Goal: Task Accomplishment & Management: Manage account settings

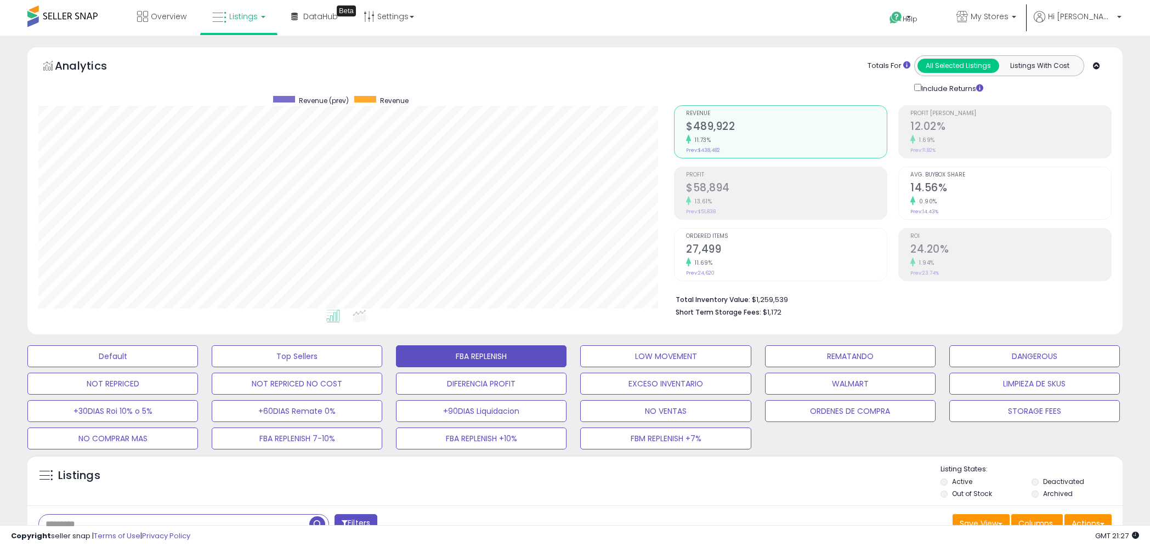
select select "**"
click at [1016, 19] on b at bounding box center [1013, 20] width 4 height 8
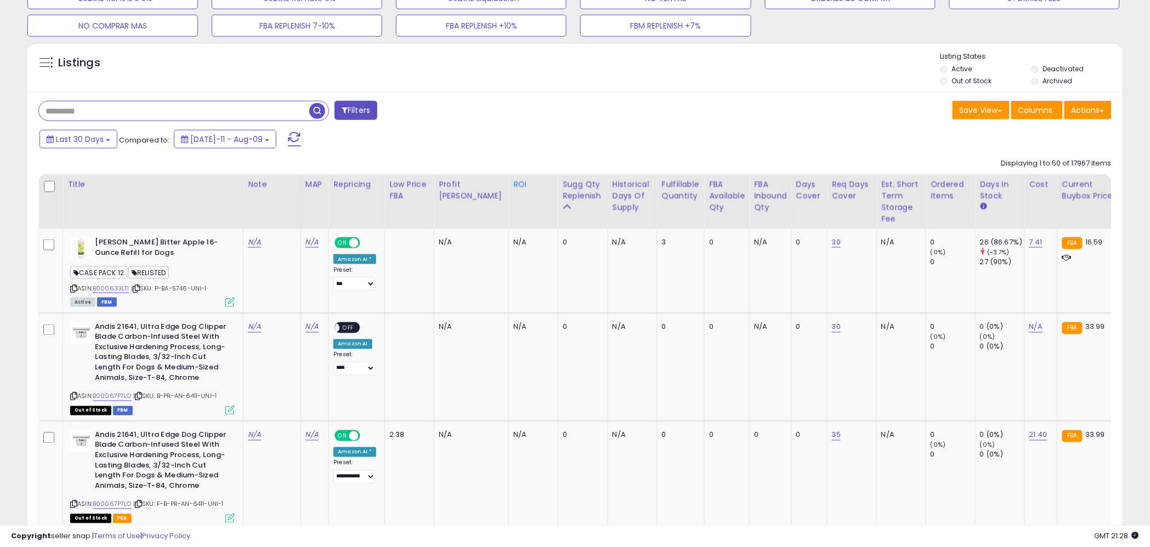
scroll to position [439, 0]
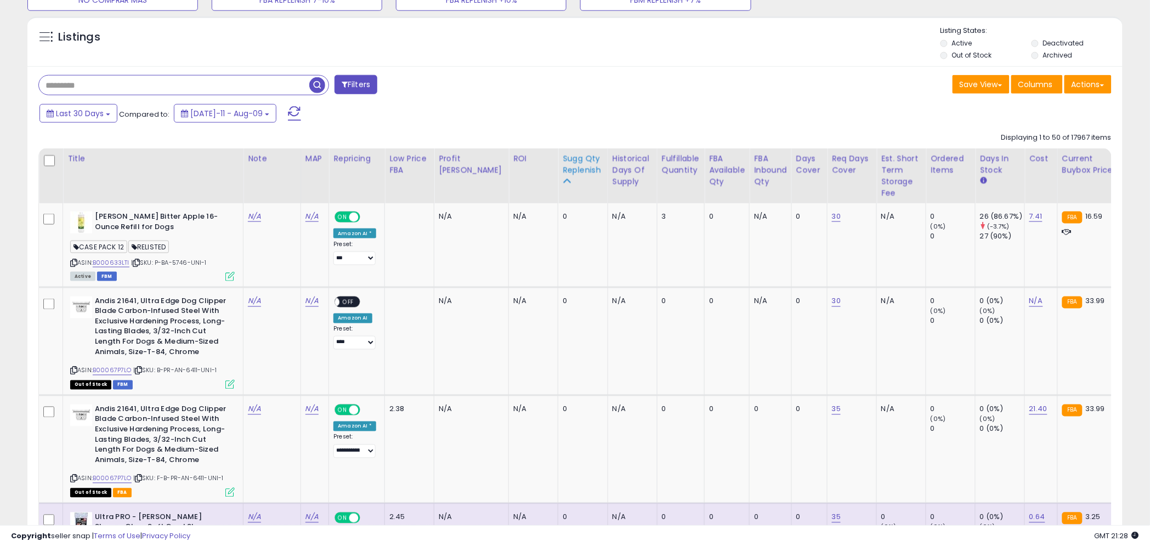
click at [562, 168] on div "Sugg Qty Replenish" at bounding box center [582, 164] width 41 height 23
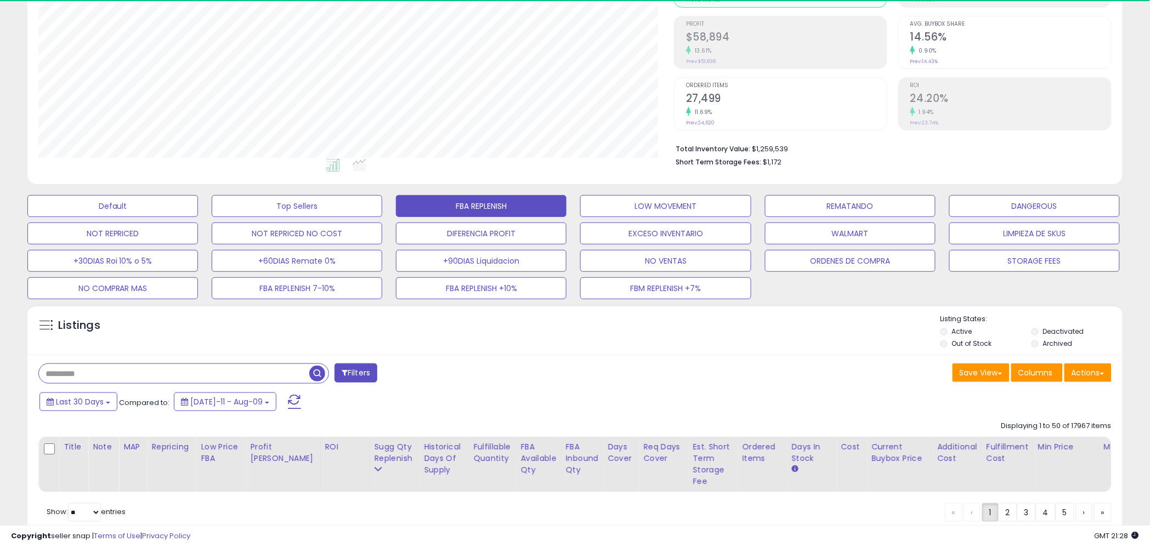
scroll to position [191, 0]
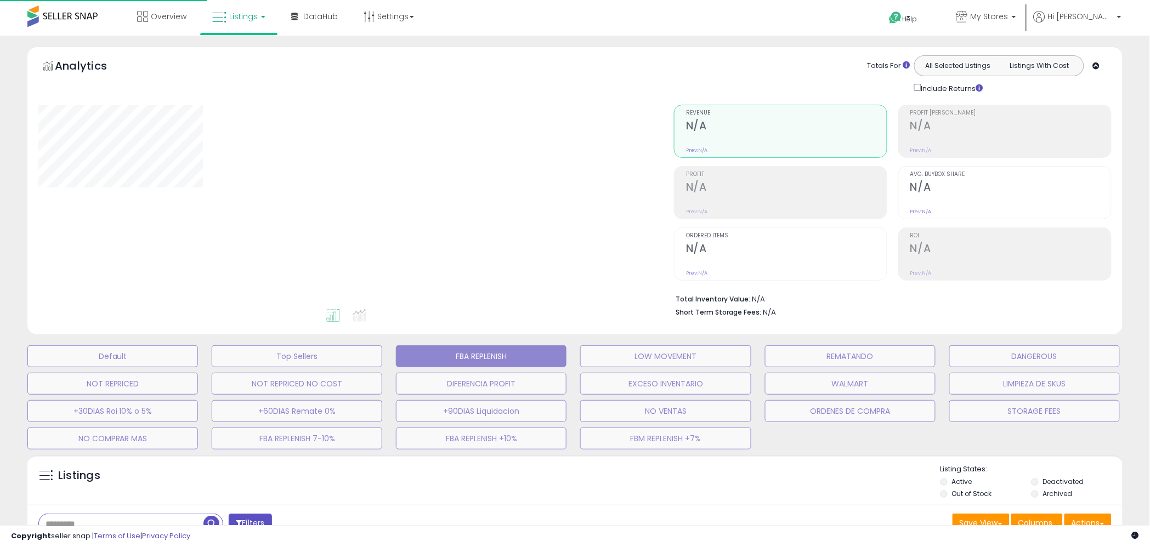
scroll to position [180, 0]
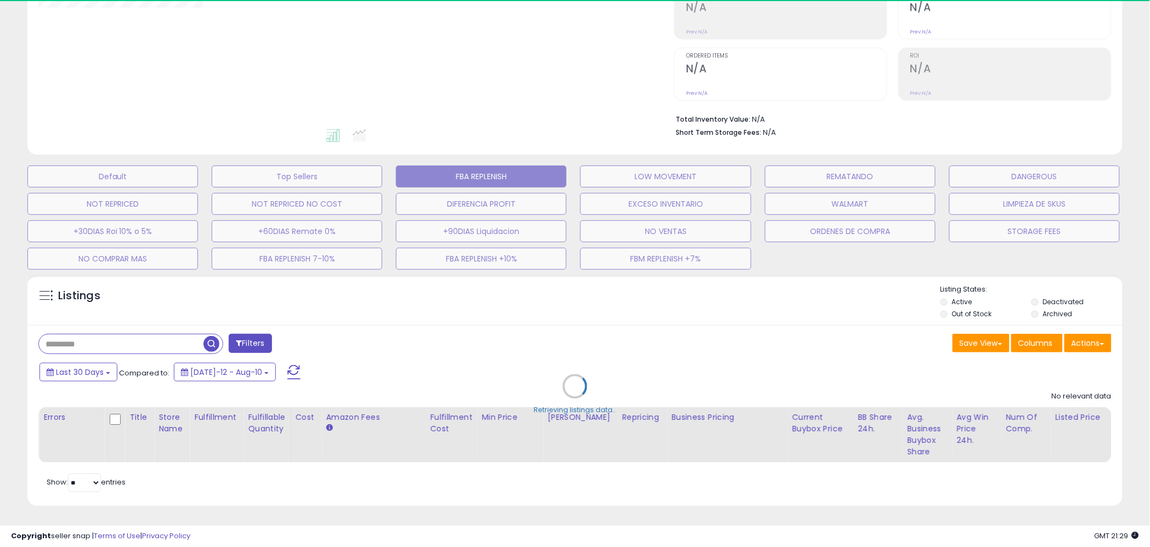
select select "**"
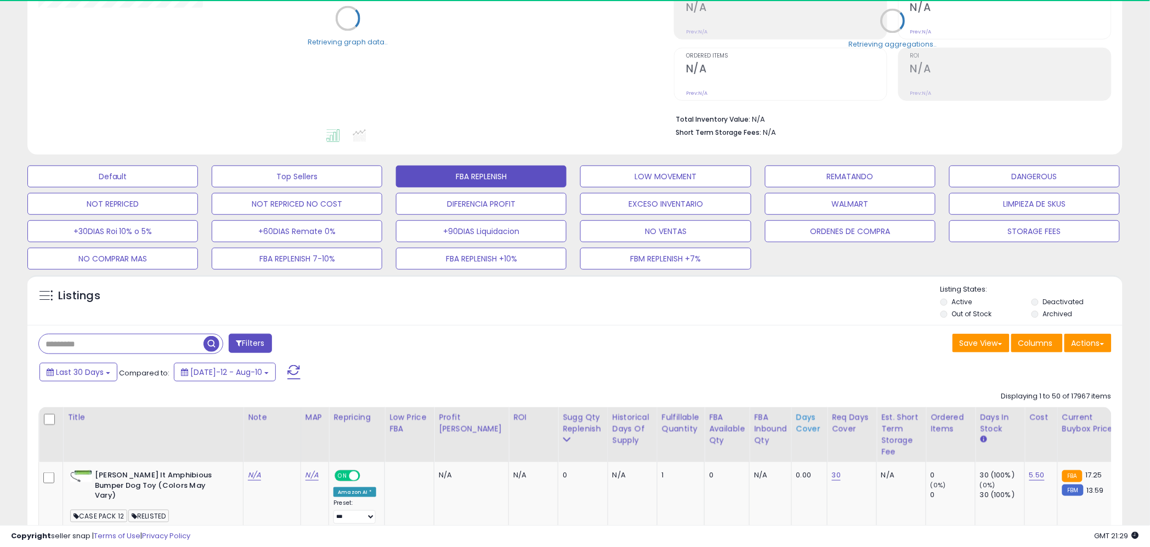
drag, startPoint x: 559, startPoint y: 428, endPoint x: 602, endPoint y: 448, distance: 47.3
click at [562, 428] on div "Sugg Qty Replenish" at bounding box center [582, 423] width 41 height 23
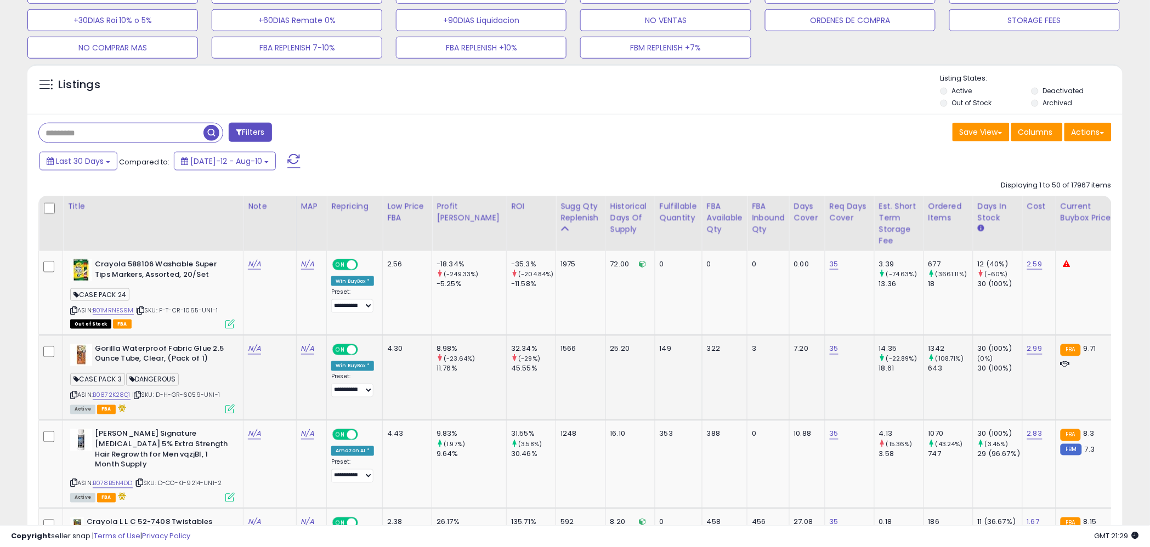
scroll to position [0, 1]
click at [359, 393] on select "**********" at bounding box center [352, 391] width 42 height 14
select select "**********"
click at [331, 384] on select "**********" at bounding box center [352, 391] width 42 height 14
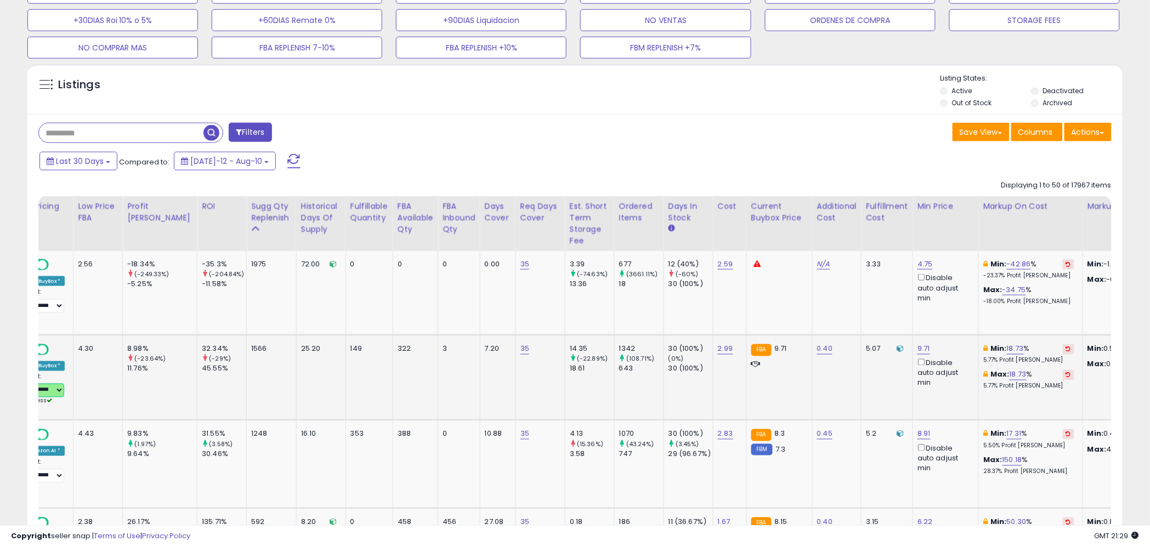
scroll to position [0, 0]
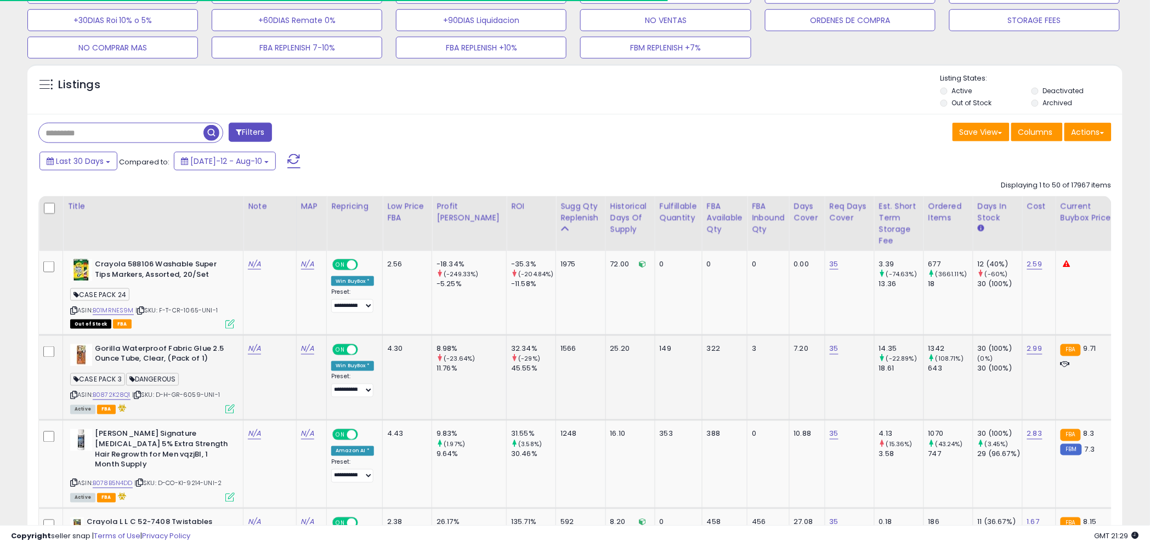
click at [234, 412] on icon at bounding box center [229, 409] width 9 height 9
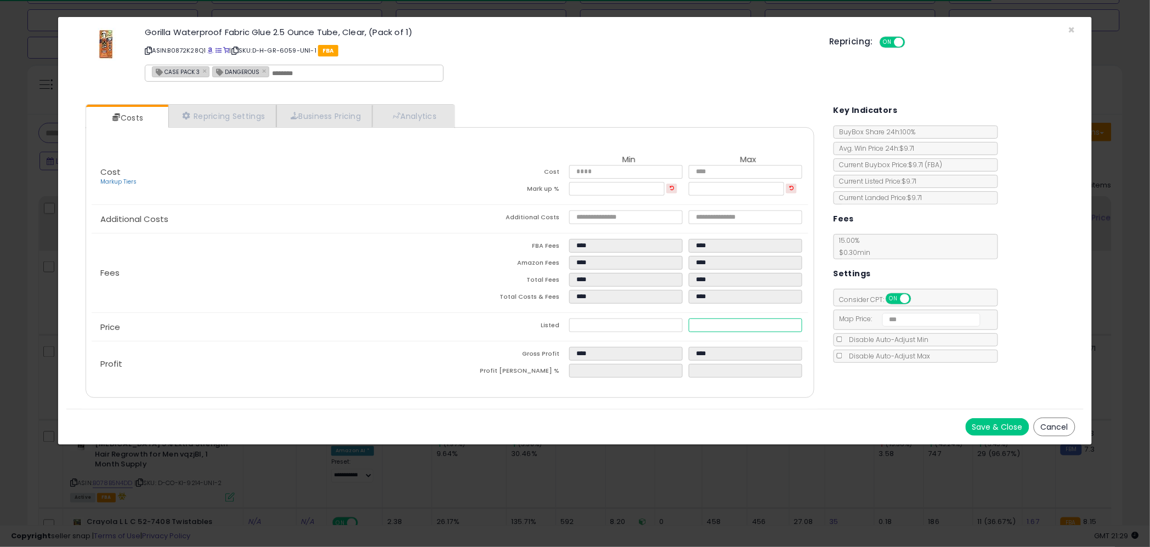
drag, startPoint x: 720, startPoint y: 327, endPoint x: 675, endPoint y: 327, distance: 45.0
click at [676, 326] on tr "Listed **** ****" at bounding box center [629, 327] width 358 height 17
click at [212, 51] on span at bounding box center [211, 51] width 6 height 6
drag, startPoint x: 701, startPoint y: 325, endPoint x: 660, endPoint y: 323, distance: 41.1
click at [660, 323] on tr "Listed **** ****" at bounding box center [629, 327] width 358 height 17
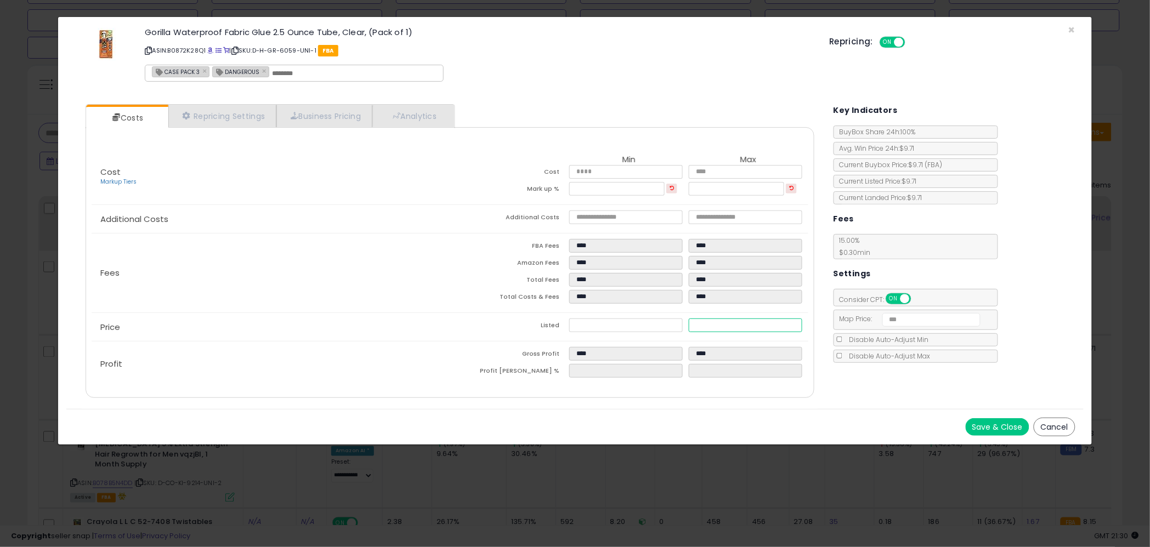
type input "****"
type input "*"
type input "****"
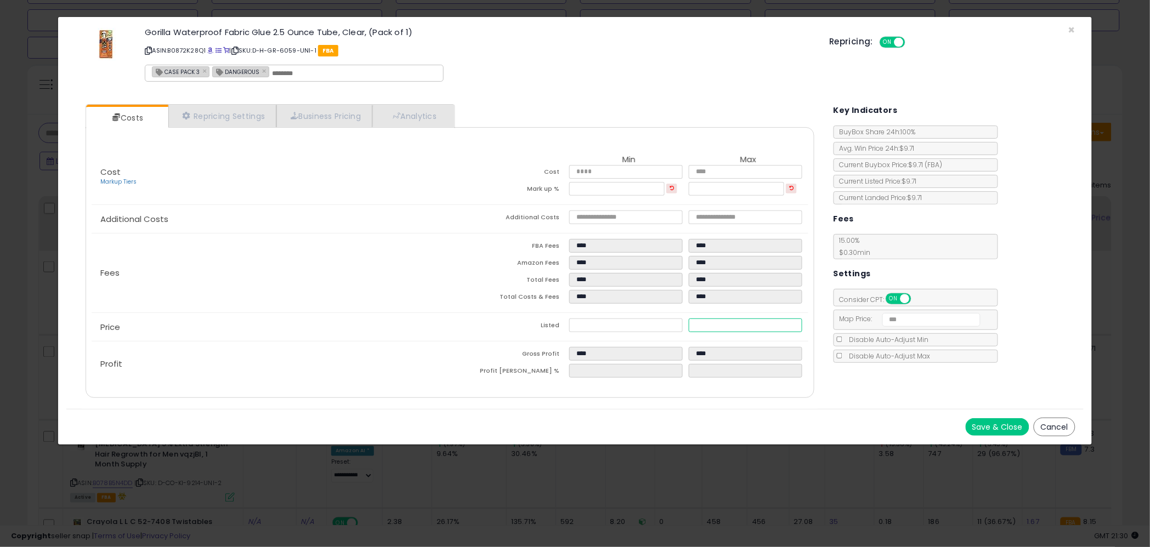
type input "****"
type input "**"
type input "****"
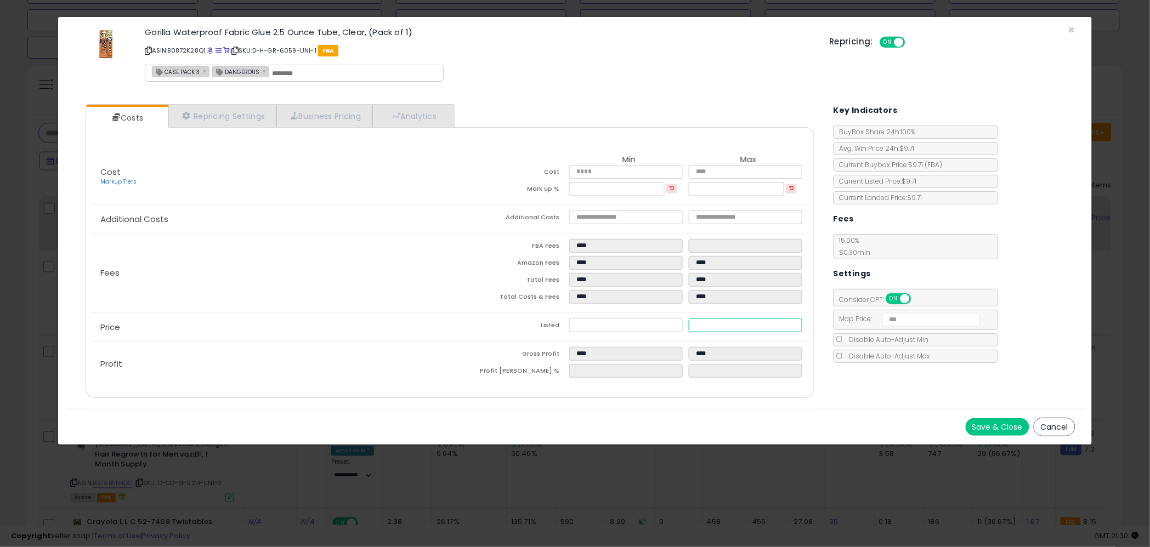
type input "****"
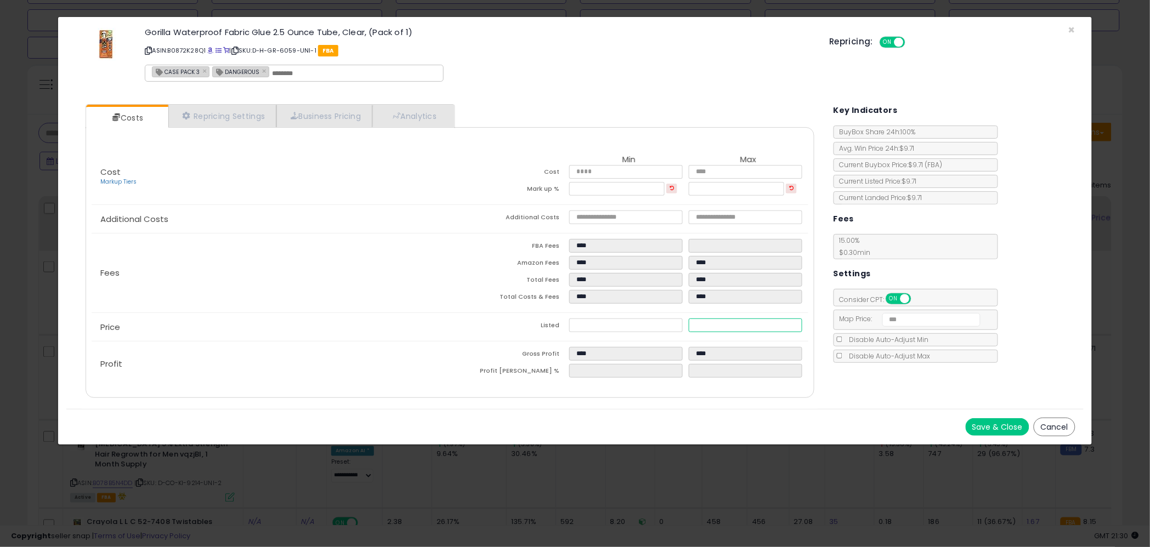
type input "****"
type input "*****"
type input "****"
type input "*****"
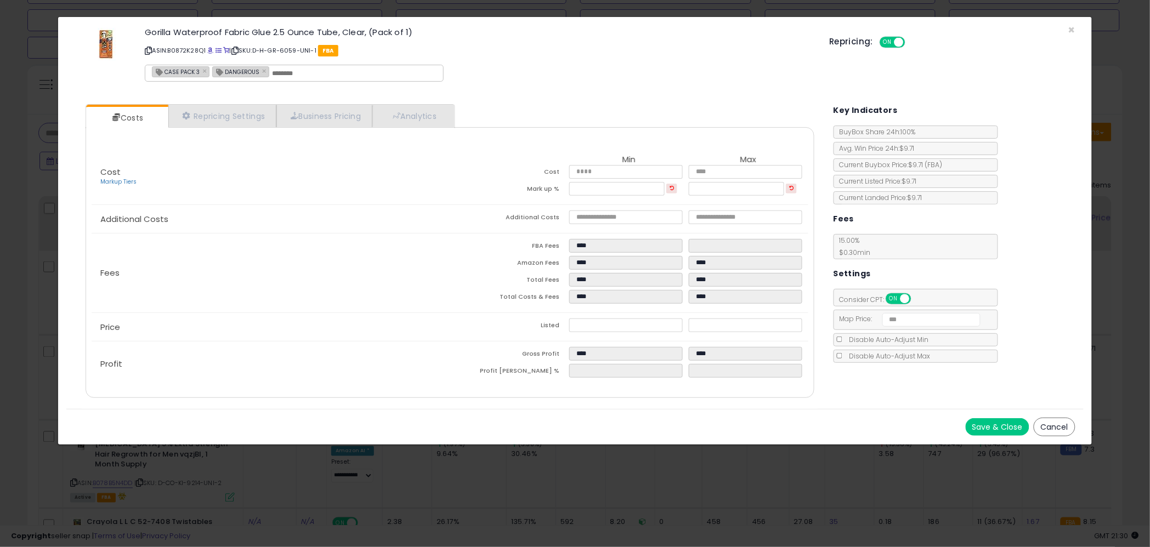
click at [702, 414] on div "Save & Close Cancel" at bounding box center [574, 427] width 1017 height 36
drag, startPoint x: 986, startPoint y: 427, endPoint x: 978, endPoint y: 429, distance: 9.0
click at [986, 427] on button "Save & Close" at bounding box center [997, 427] width 64 height 18
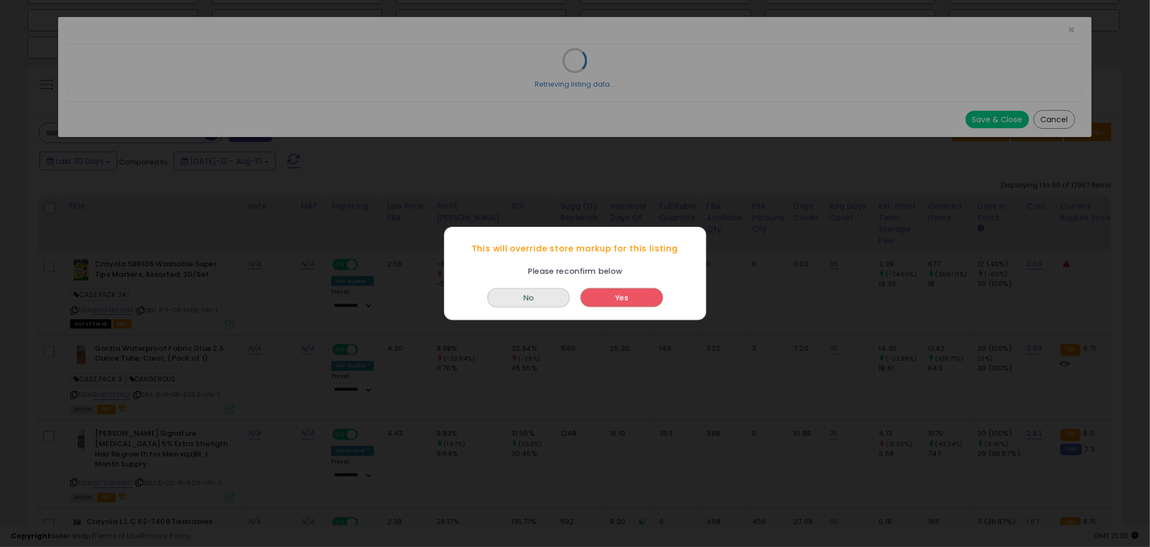
drag, startPoint x: 617, startPoint y: 304, endPoint x: 622, endPoint y: 318, distance: 14.6
click at [617, 304] on button "Yes" at bounding box center [622, 297] width 82 height 19
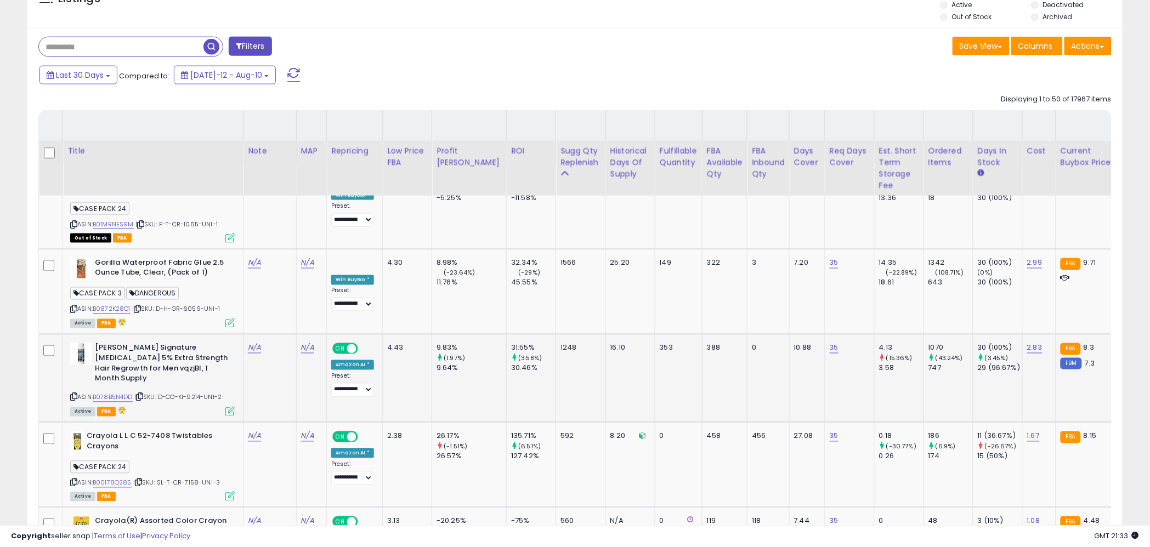
scroll to position [470, 0]
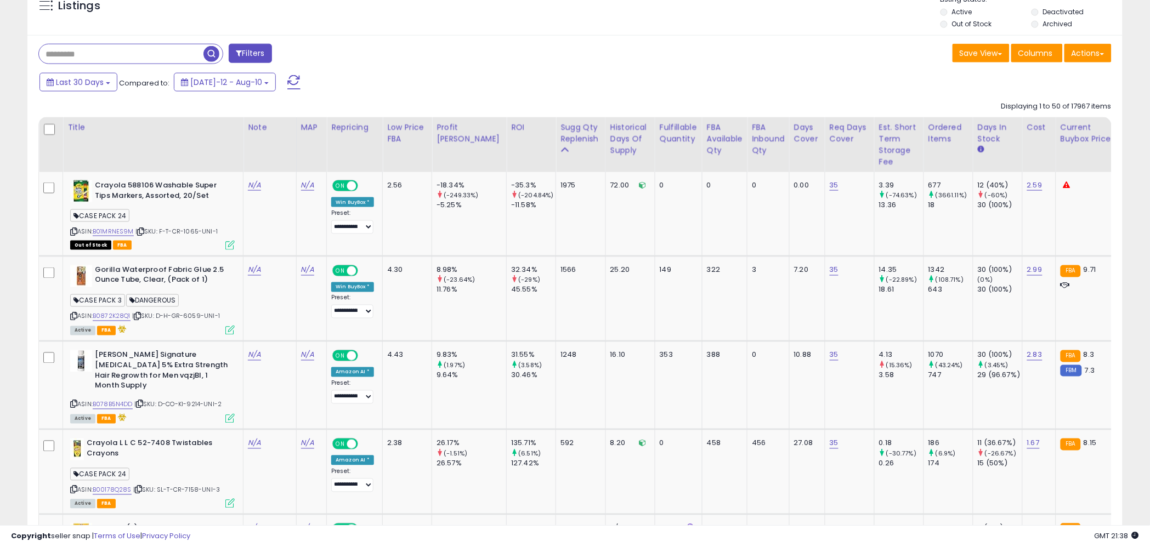
click at [84, 58] on input "text" at bounding box center [121, 53] width 164 height 19
type input "*"
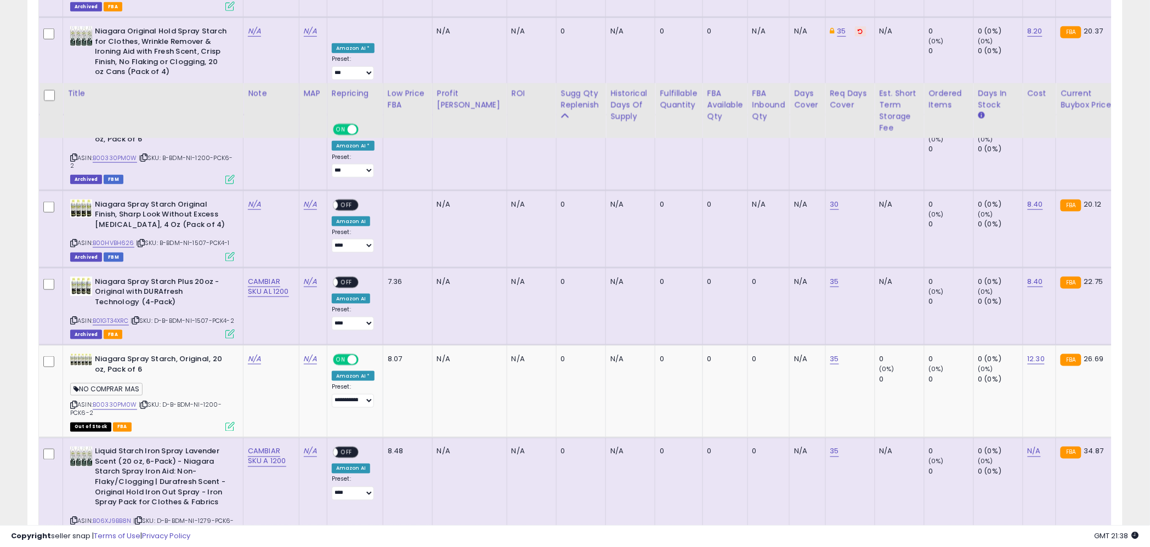
scroll to position [3630, 0]
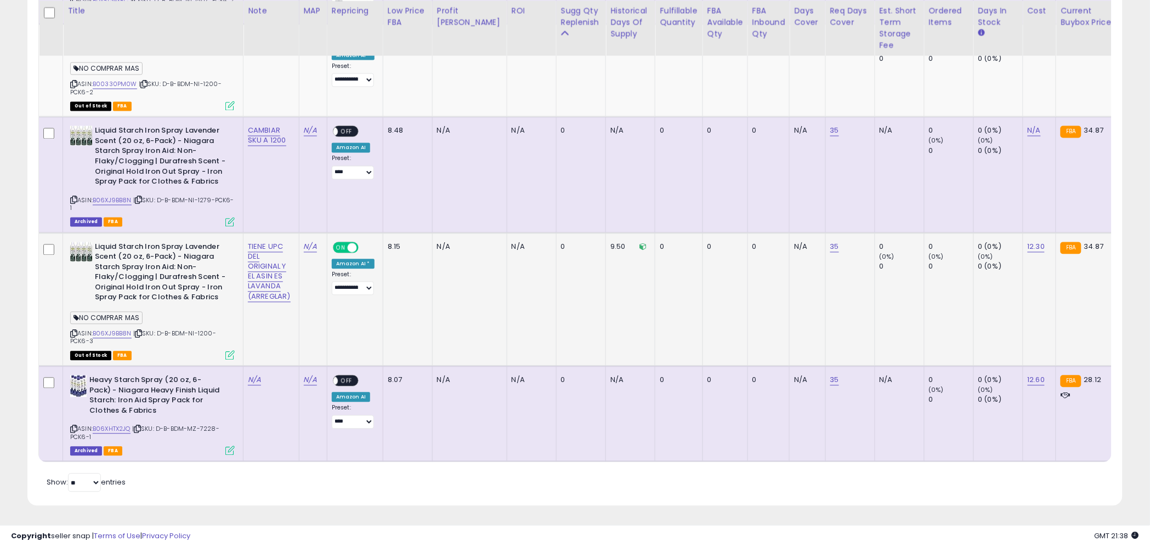
click at [175, 353] on div "Out of Stock FBA" at bounding box center [152, 355] width 164 height 8
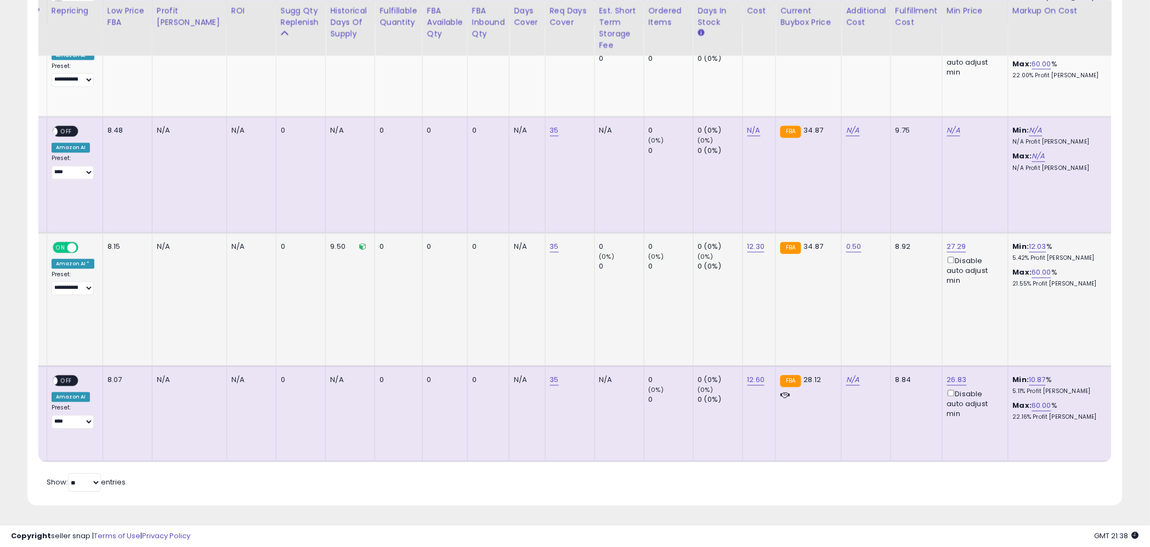
scroll to position [0, 0]
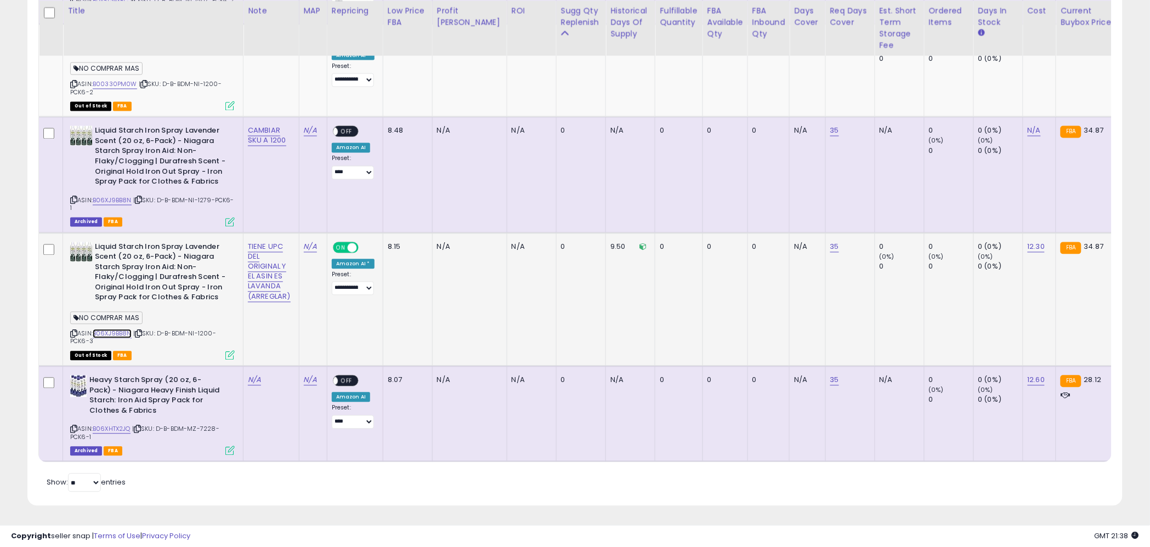
click at [115, 337] on link "B06XJ9BB8N" at bounding box center [112, 333] width 39 height 9
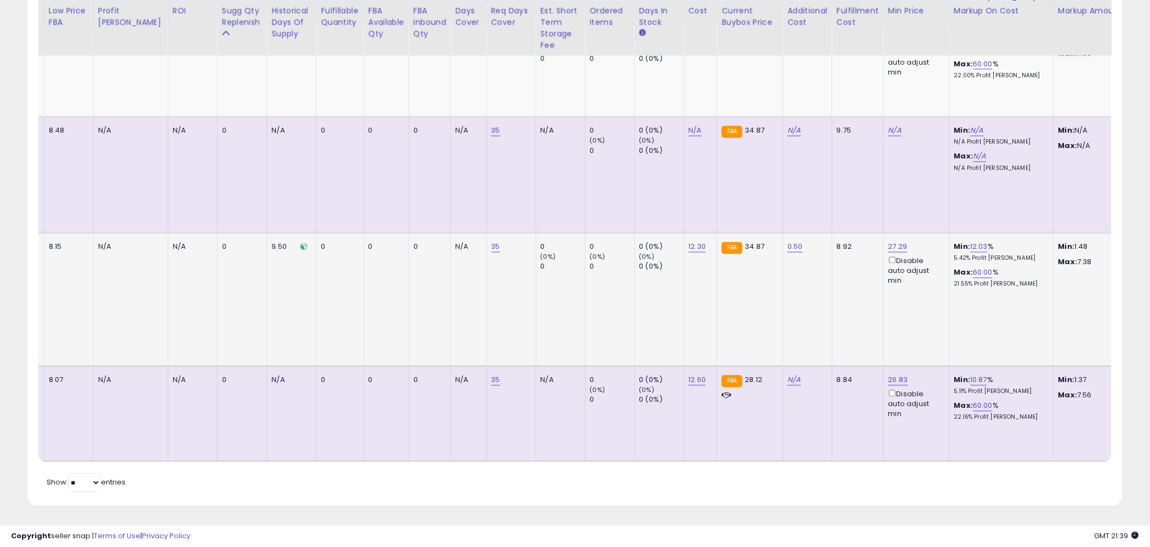
scroll to position [0, 327]
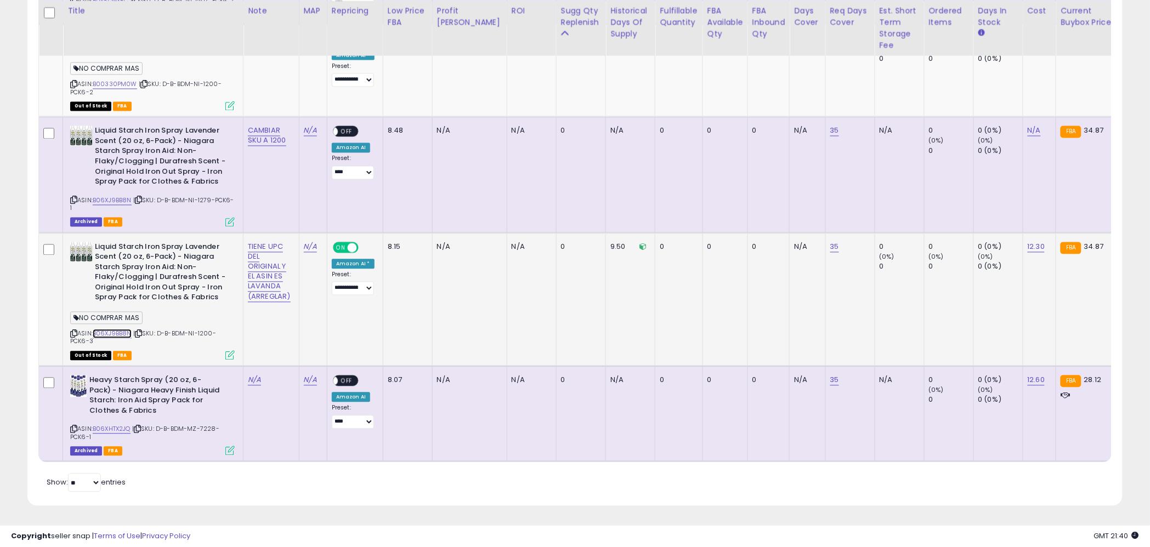
click at [120, 337] on link "B06XJ9BB8N" at bounding box center [112, 333] width 39 height 9
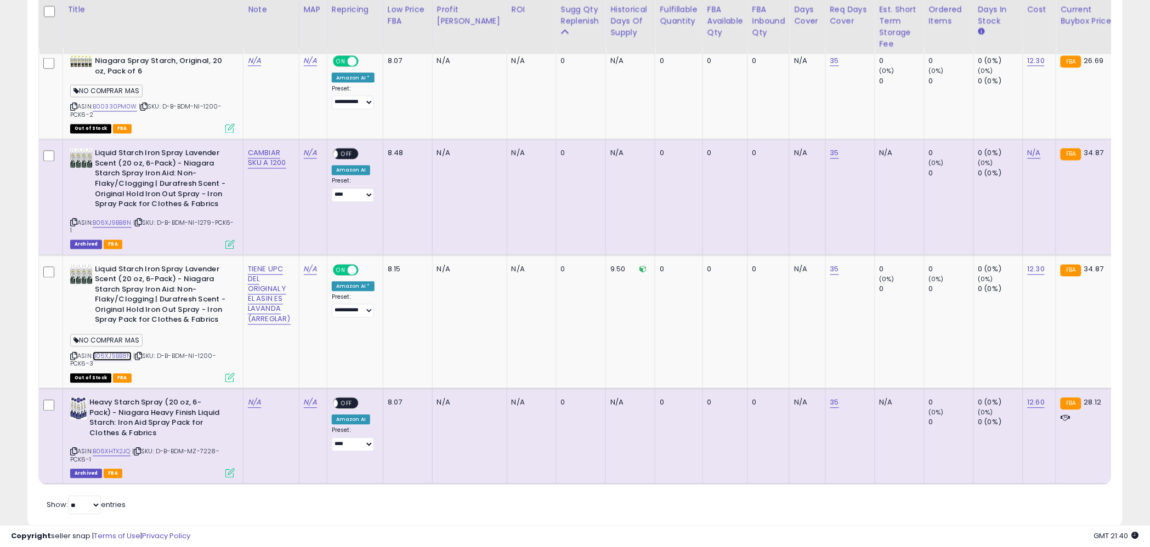
scroll to position [3599, 0]
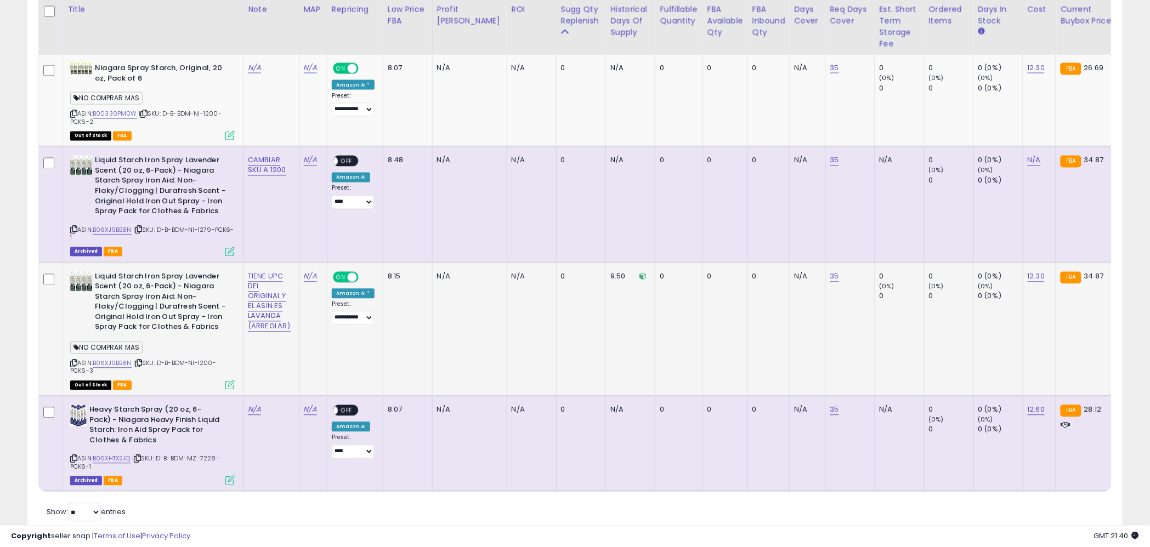
click at [165, 374] on div "ASIN: B06XJ9BB8N | SKU: D-B-BDM-NI-1200-PCK6-3 Out of Stock FBA" at bounding box center [152, 330] width 164 height 117
drag, startPoint x: 162, startPoint y: 366, endPoint x: 200, endPoint y: 372, distance: 38.2
click at [212, 366] on span "| SKU: D-B-BDM-NI-1200-PCK6-3" at bounding box center [143, 367] width 146 height 16
copy span "D-B-BDM-NI-1200"
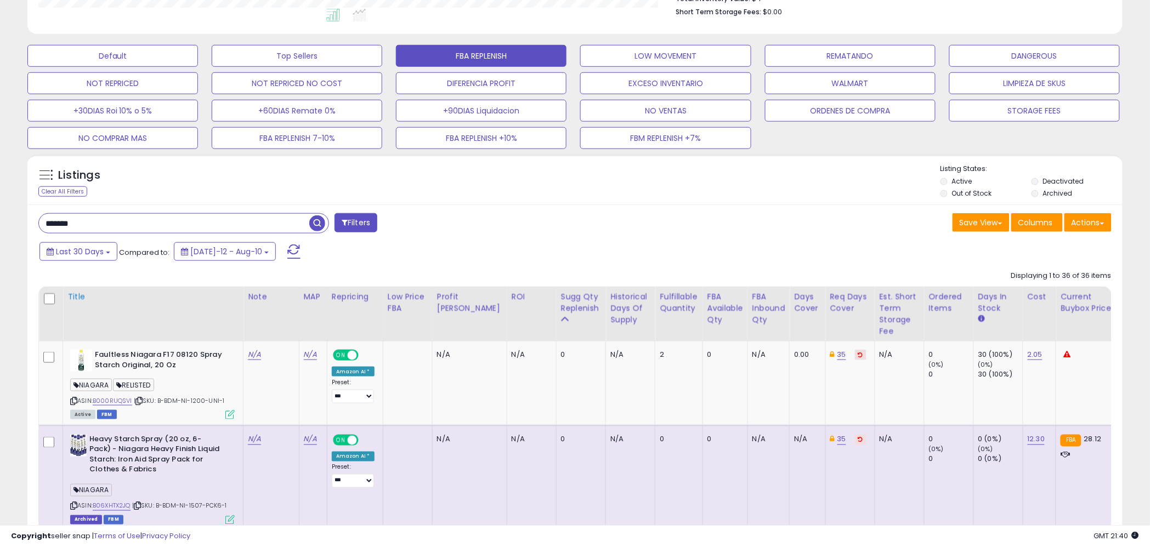
scroll to position [351, 0]
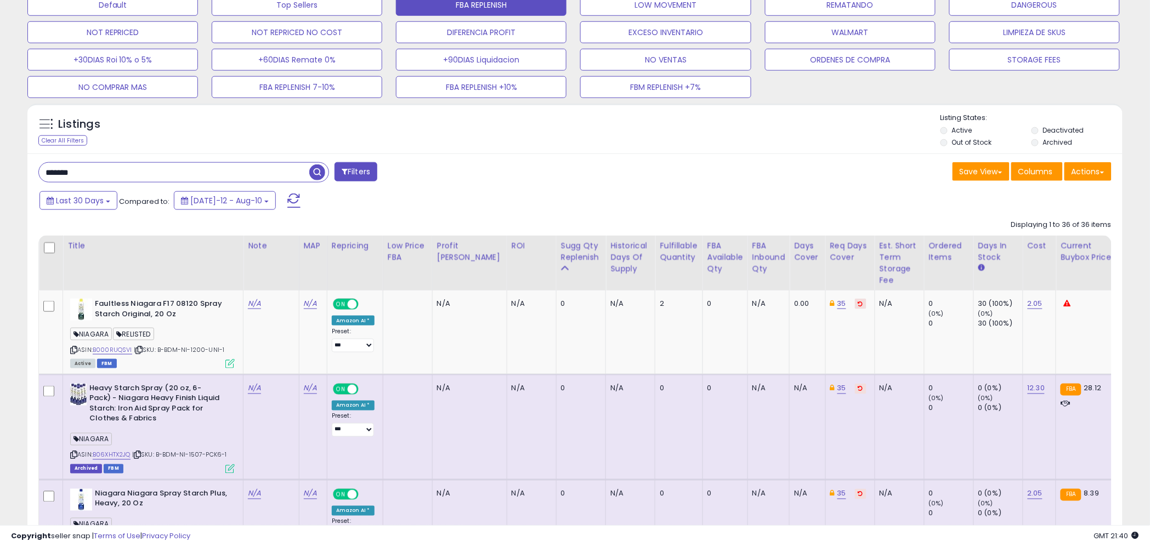
click at [93, 172] on input "*******" at bounding box center [174, 172] width 270 height 19
paste input "********"
type input "**********"
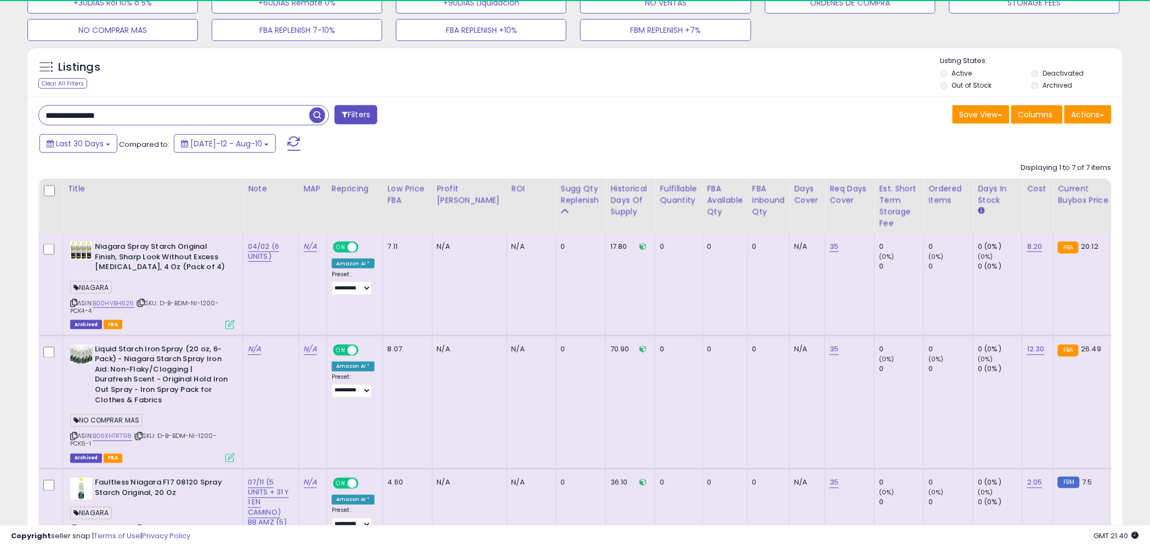
scroll to position [225, 635]
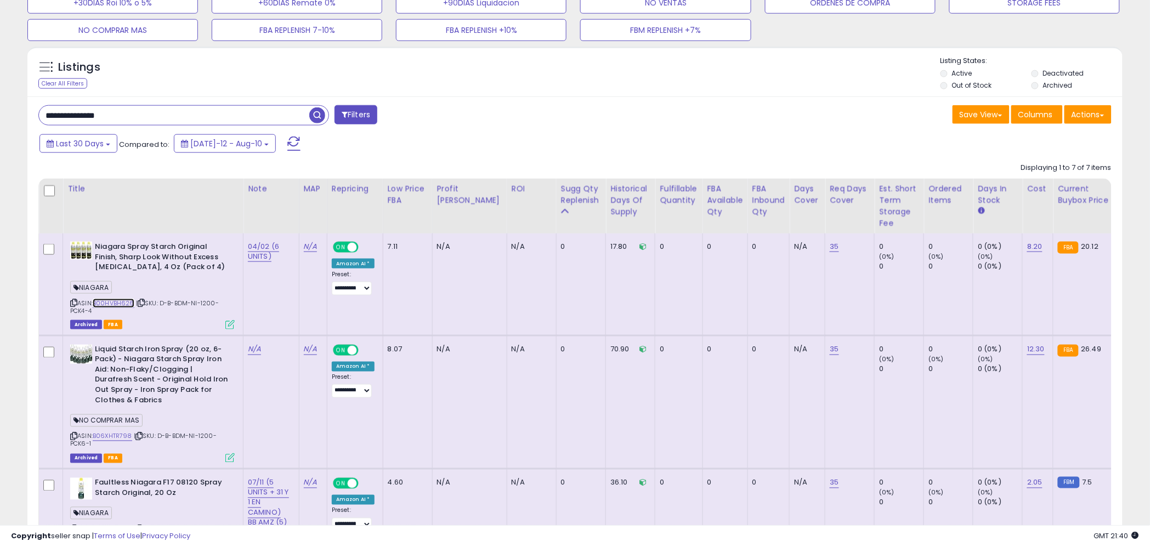
click at [122, 304] on link "B00HVBH626" at bounding box center [114, 303] width 42 height 9
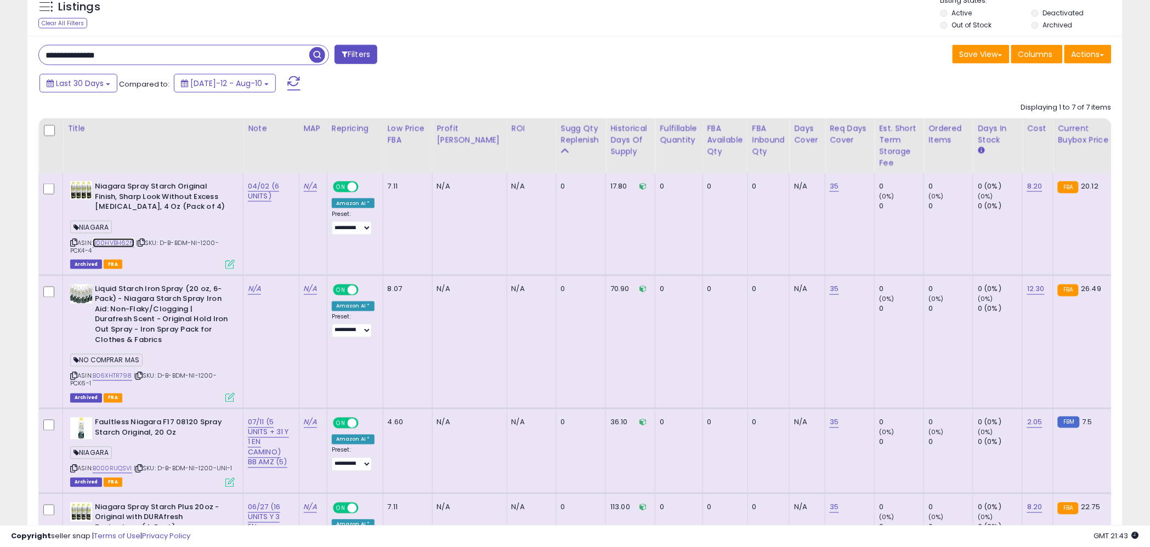
scroll to position [478, 0]
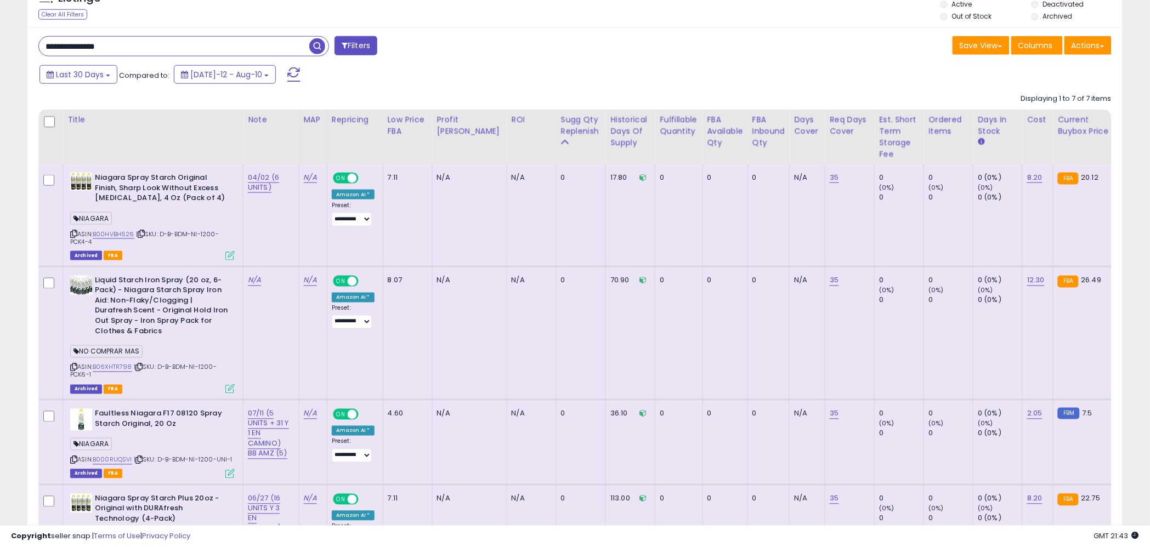
drag, startPoint x: 167, startPoint y: 383, endPoint x: 116, endPoint y: 370, distance: 53.3
click at [160, 382] on div "ASIN: B06XHTR798 | SKU: D-B-BDM-NI-1200-PCK6-1 Archived FBA" at bounding box center [152, 334] width 164 height 117
click at [109, 366] on link "B06XHTR798" at bounding box center [112, 367] width 39 height 9
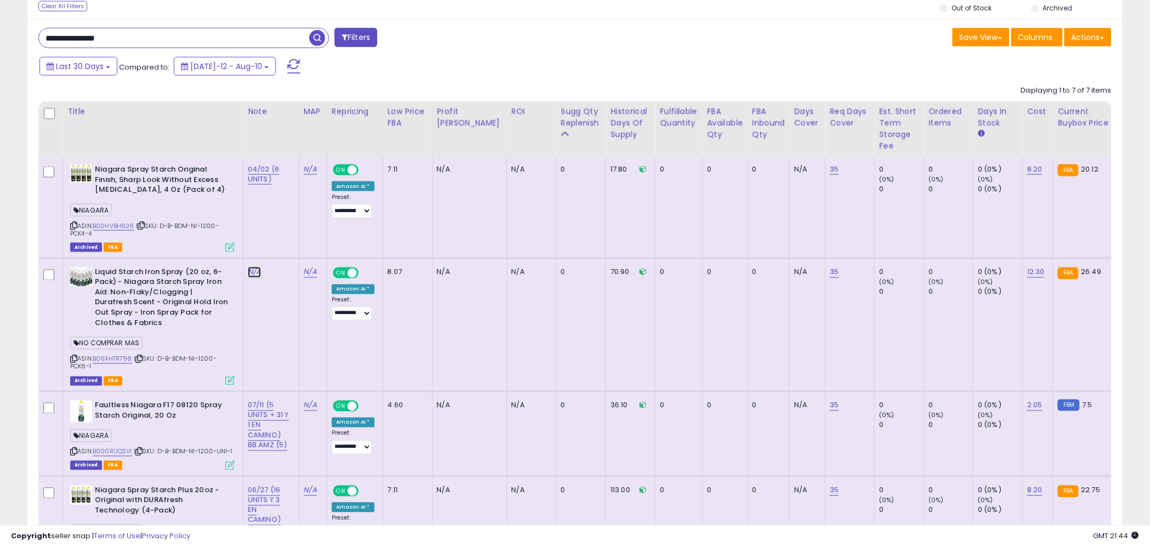
click at [255, 274] on link "N/A" at bounding box center [254, 272] width 13 height 11
type input "**********"
click button "submit" at bounding box center [288, 244] width 19 height 16
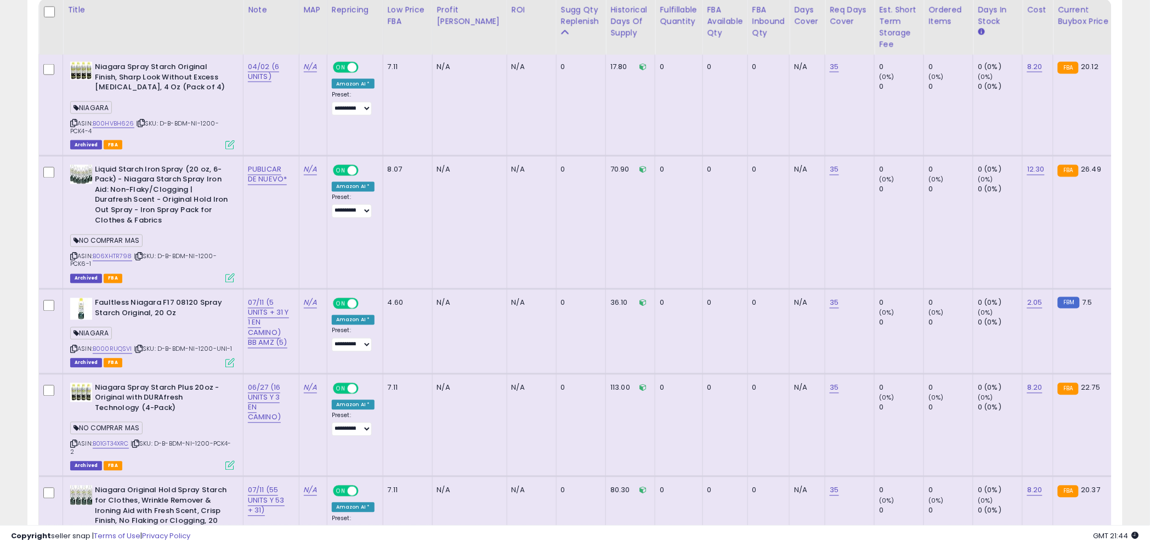
scroll to position [590, 0]
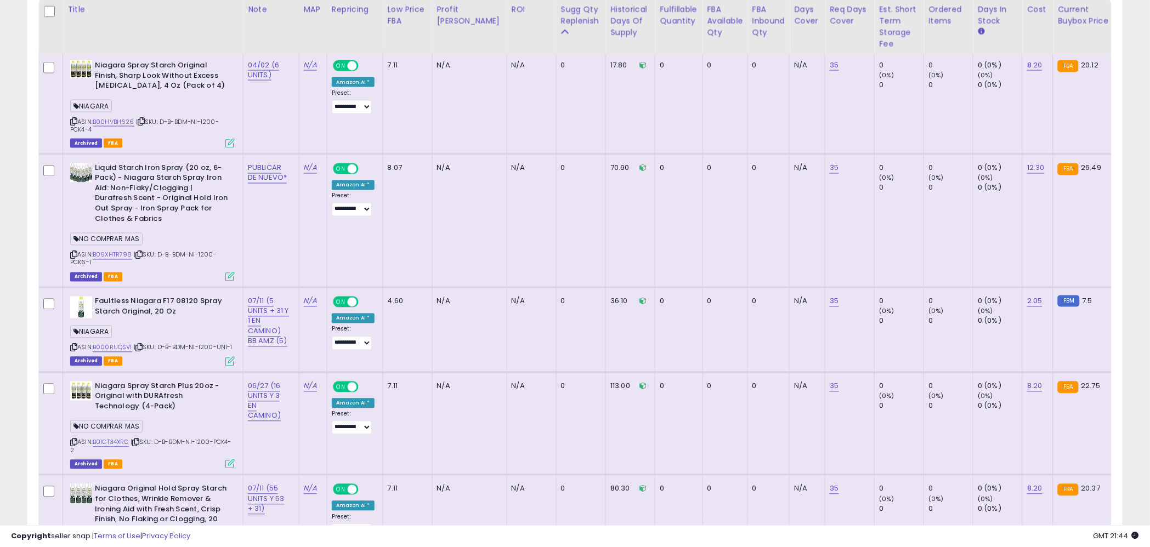
drag, startPoint x: 151, startPoint y: 355, endPoint x: 132, endPoint y: 354, distance: 19.2
click at [143, 356] on div "ASIN: B000RUQSVI | SKU: D-B-BDM-NI-1200-UNI-1 Archived FBA" at bounding box center [152, 331] width 164 height 69
click at [127, 350] on link "B000RUQSVI" at bounding box center [112, 347] width 39 height 9
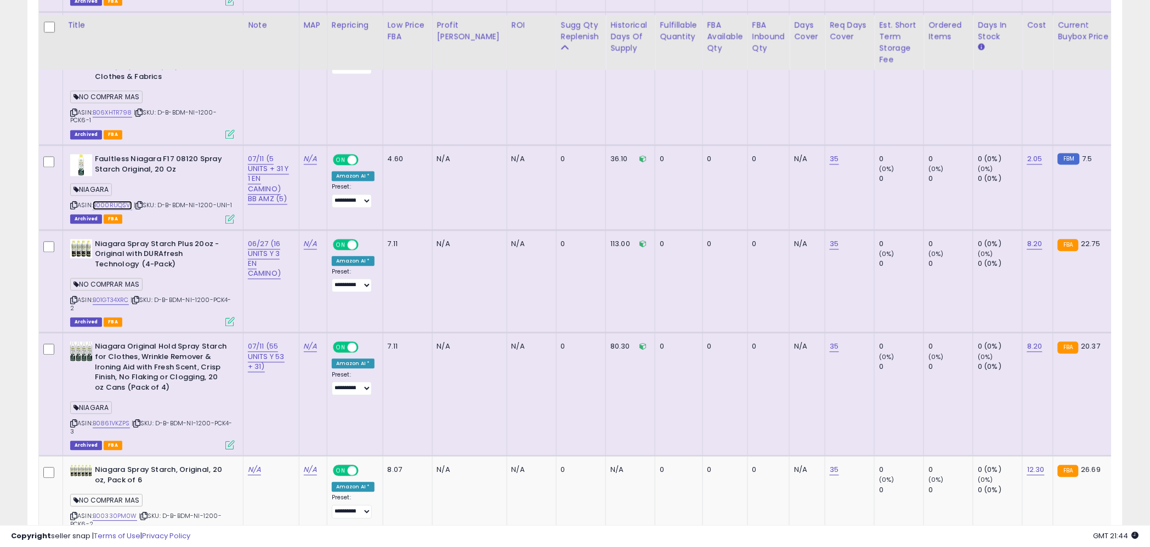
scroll to position [748, 0]
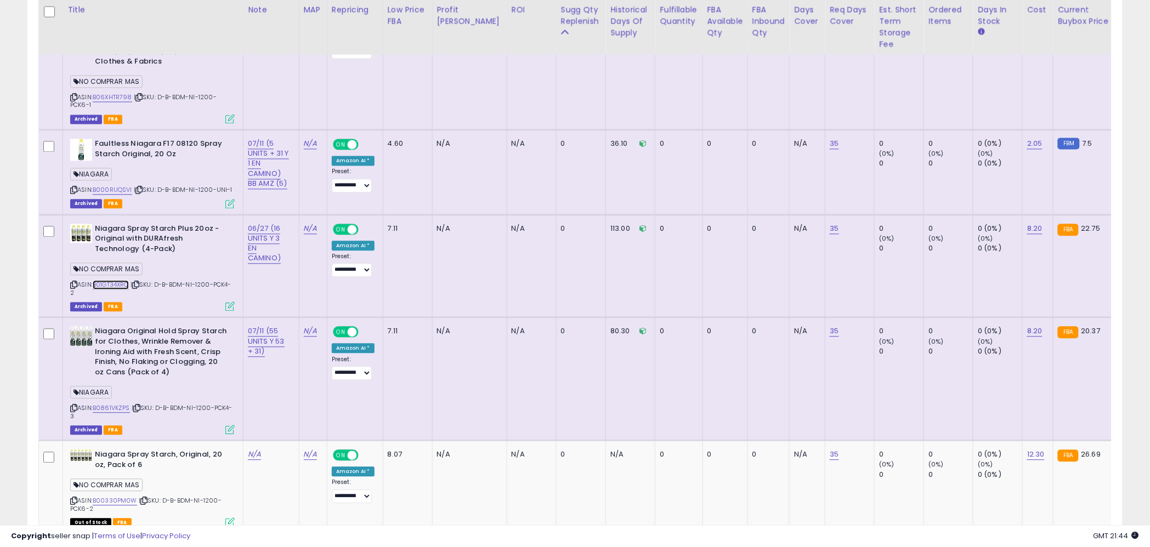
click at [118, 286] on link "B01GT34XRC" at bounding box center [111, 284] width 36 height 9
click at [262, 234] on link "06/27 (16 UNITS Y 3 EN CAMINO)" at bounding box center [264, 243] width 33 height 41
click at [291, 202] on span at bounding box center [289, 199] width 7 height 7
type input "*"
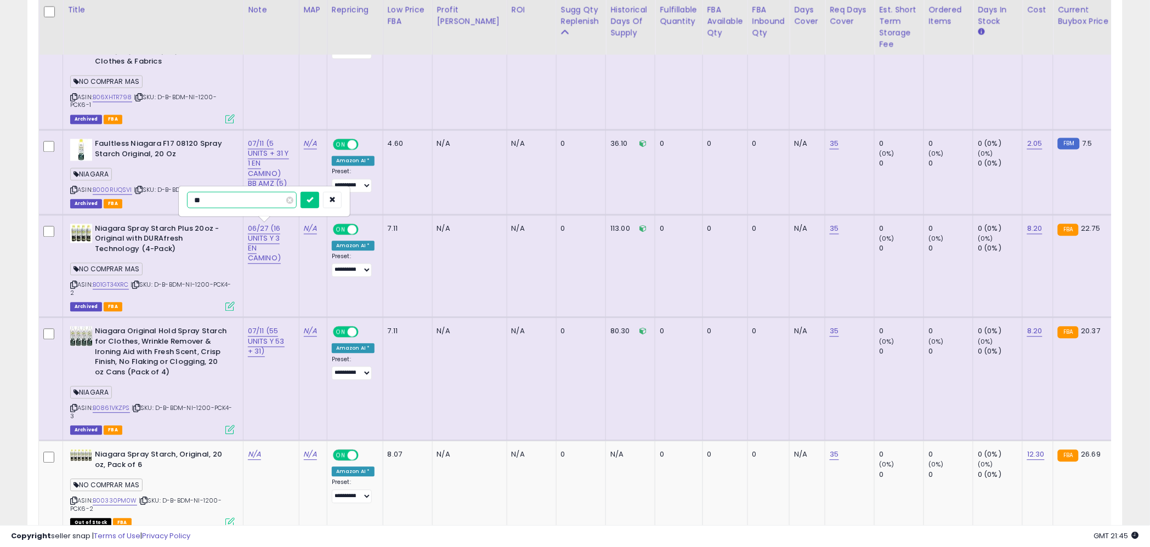
type input "*"
type input "**********"
click at [308, 197] on icon "submit" at bounding box center [309, 199] width 7 height 7
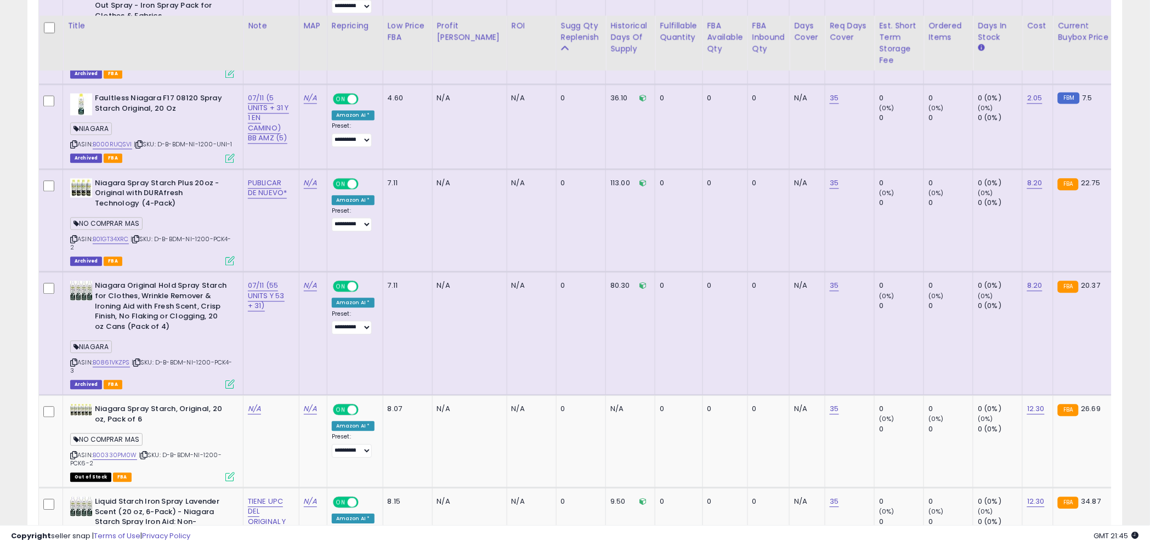
scroll to position [817, 0]
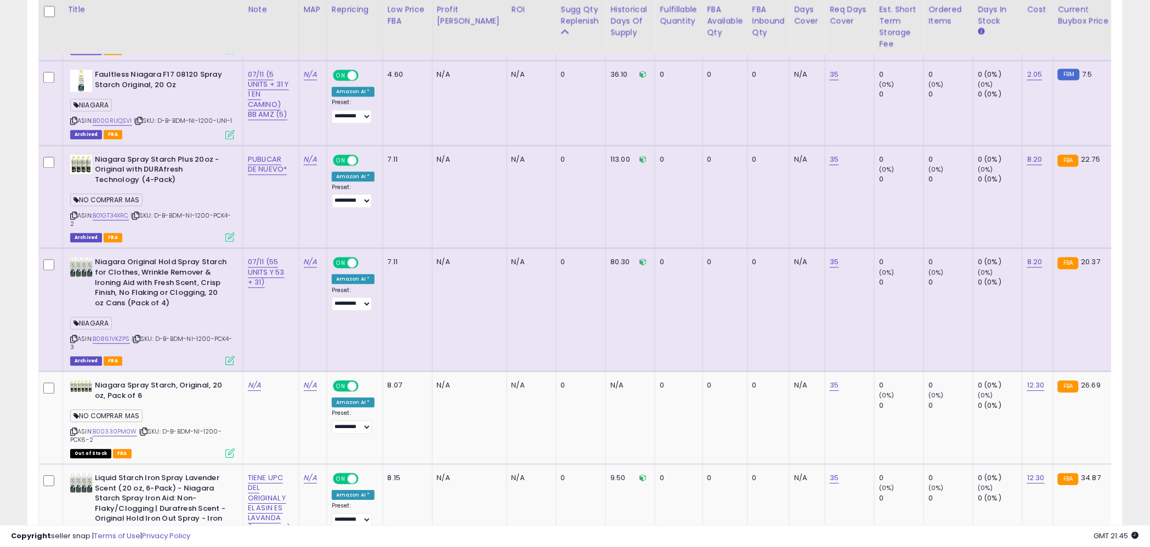
drag, startPoint x: 170, startPoint y: 351, endPoint x: 139, endPoint y: 352, distance: 30.7
click at [167, 353] on div "ASIN: B0861VKZPS | SKU: D-B-BDM-NI-1200-PCK4-3 Archived FBA" at bounding box center [152, 310] width 164 height 107
click at [124, 340] on link "B0861VKZPS" at bounding box center [111, 338] width 37 height 9
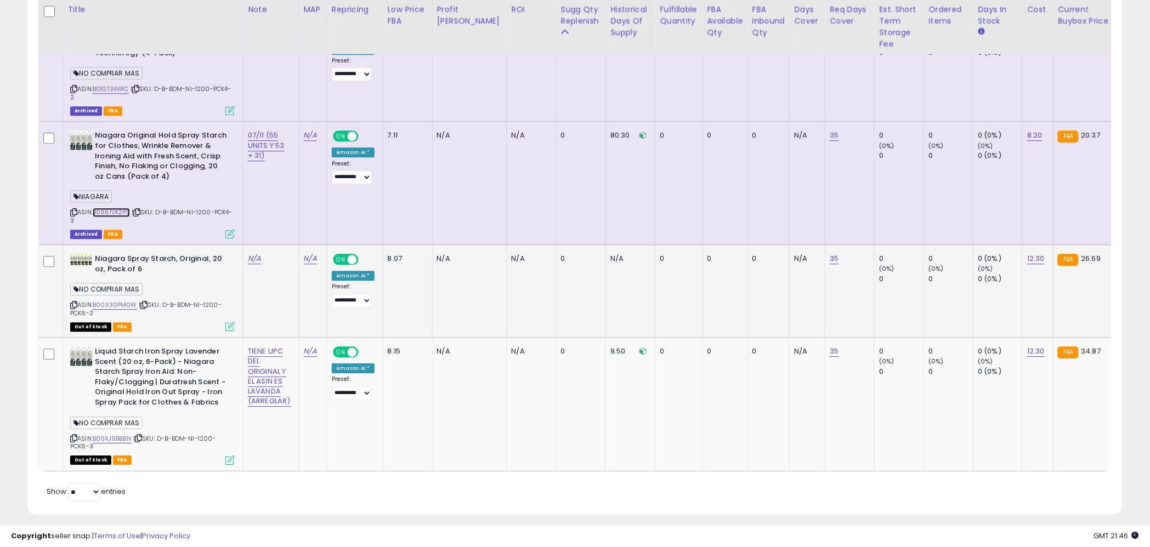
scroll to position [950, 0]
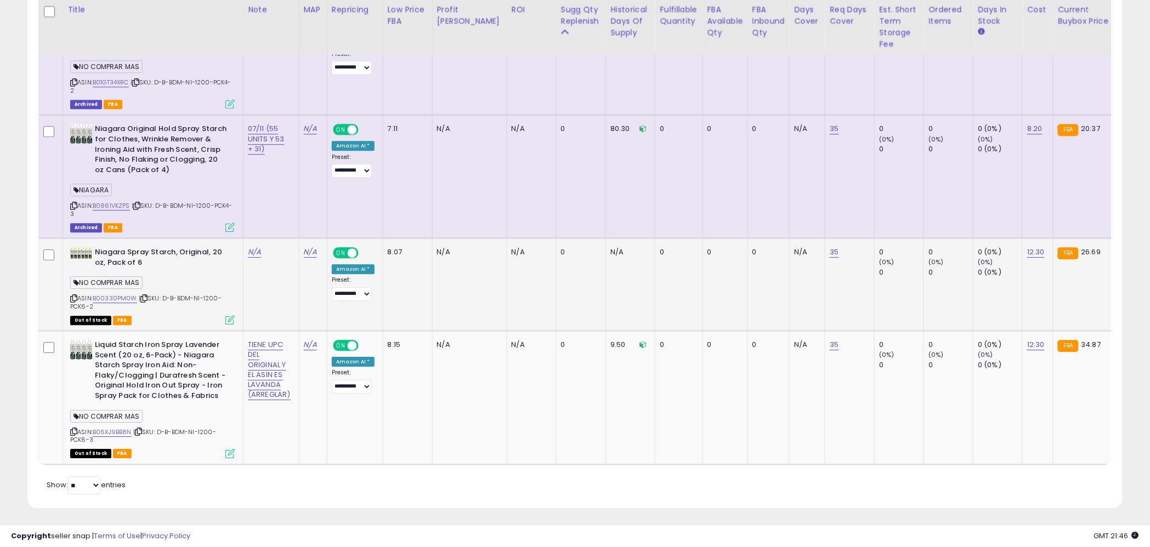
click at [173, 318] on div "Out of Stock FBA" at bounding box center [152, 320] width 164 height 8
click at [118, 298] on link "B00330PM0W" at bounding box center [115, 298] width 44 height 9
click at [257, 254] on link "N/A" at bounding box center [254, 252] width 13 height 11
type input "**********"
click button "submit" at bounding box center [288, 222] width 19 height 16
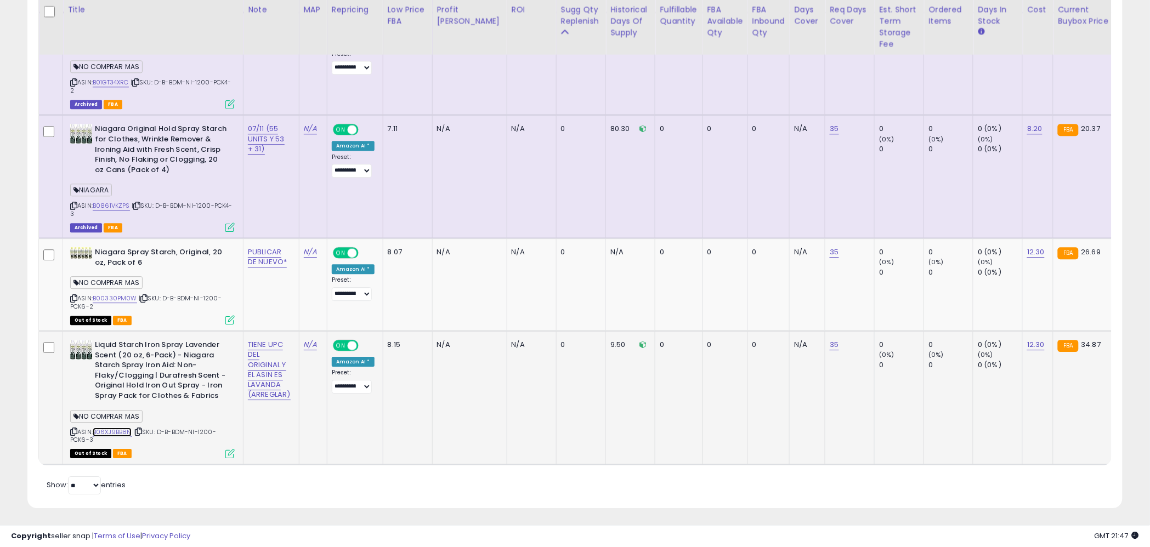
click at [113, 431] on link "B06XJ9BB8N" at bounding box center [112, 432] width 39 height 9
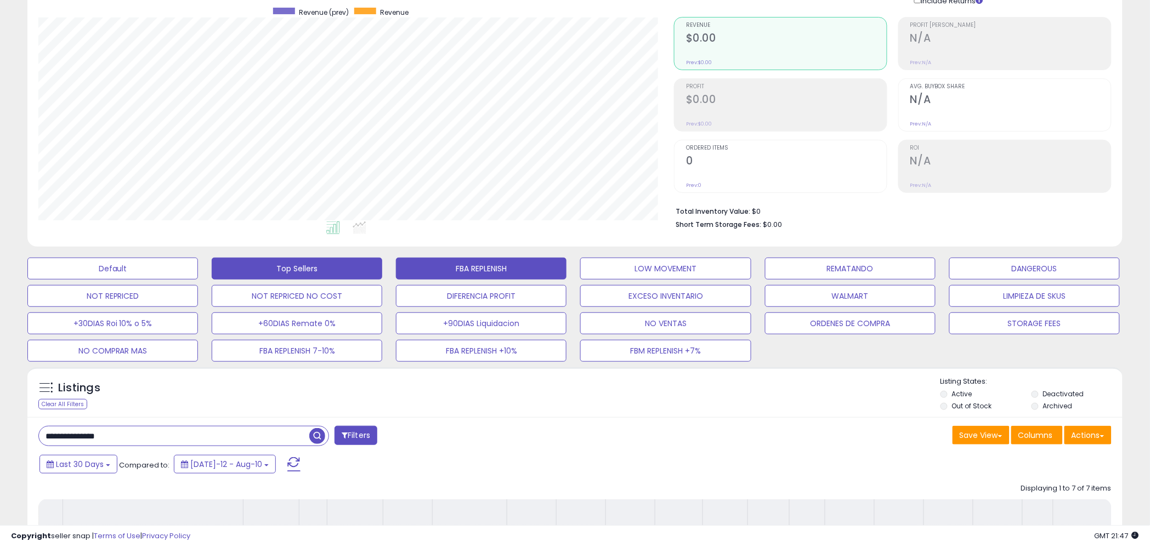
scroll to position [0, 0]
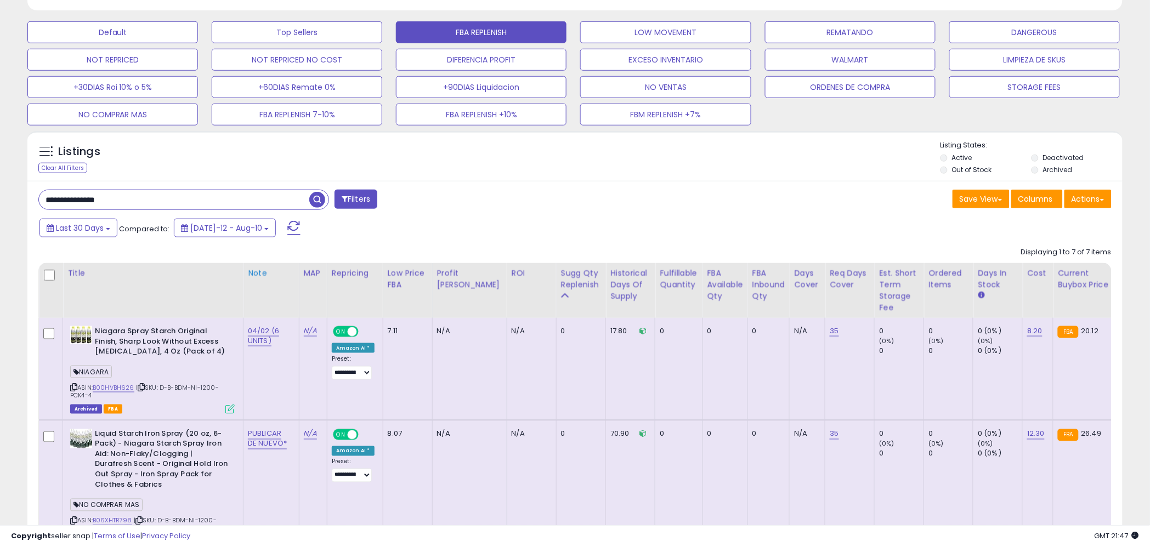
click at [262, 274] on div "Note" at bounding box center [271, 274] width 47 height 12
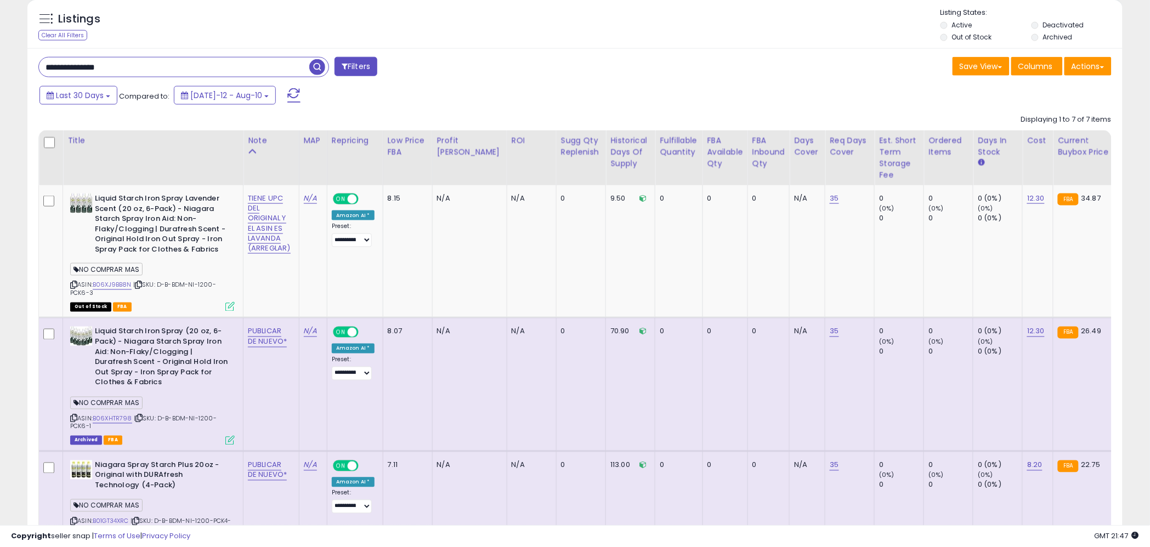
scroll to position [445, 0]
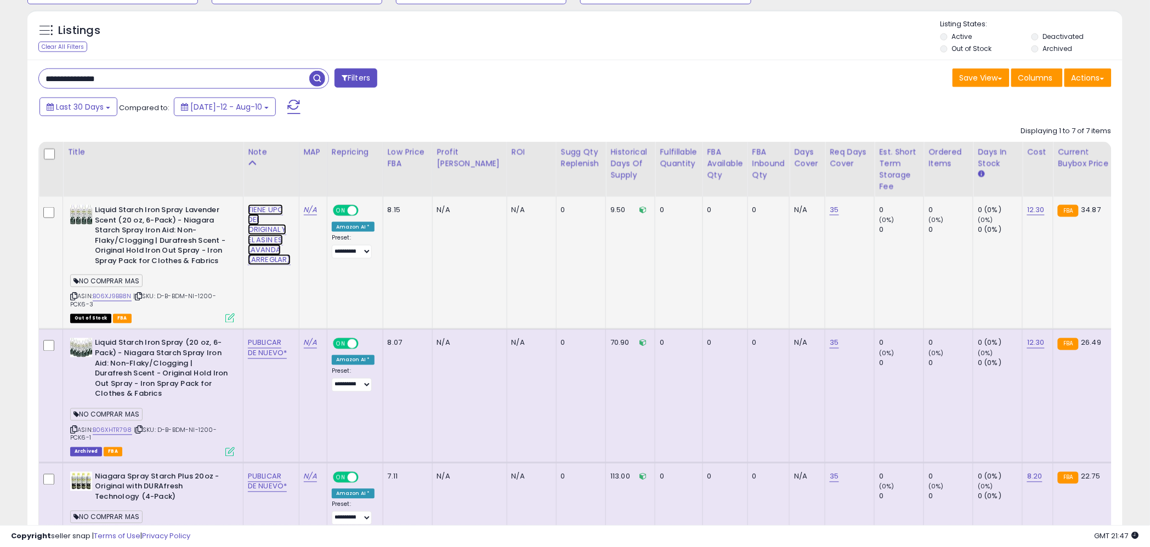
click at [260, 241] on link "TIENE UPC DEL ORIGINAL Y EL ASIN ES LAVANDA (ARREGLAR)" at bounding box center [269, 234] width 43 height 61
click at [292, 184] on span at bounding box center [294, 182] width 7 height 7
drag, startPoint x: 320, startPoint y: 185, endPoint x: 316, endPoint y: 201, distance: 15.8
click at [320, 185] on button "submit" at bounding box center [314, 182] width 19 height 16
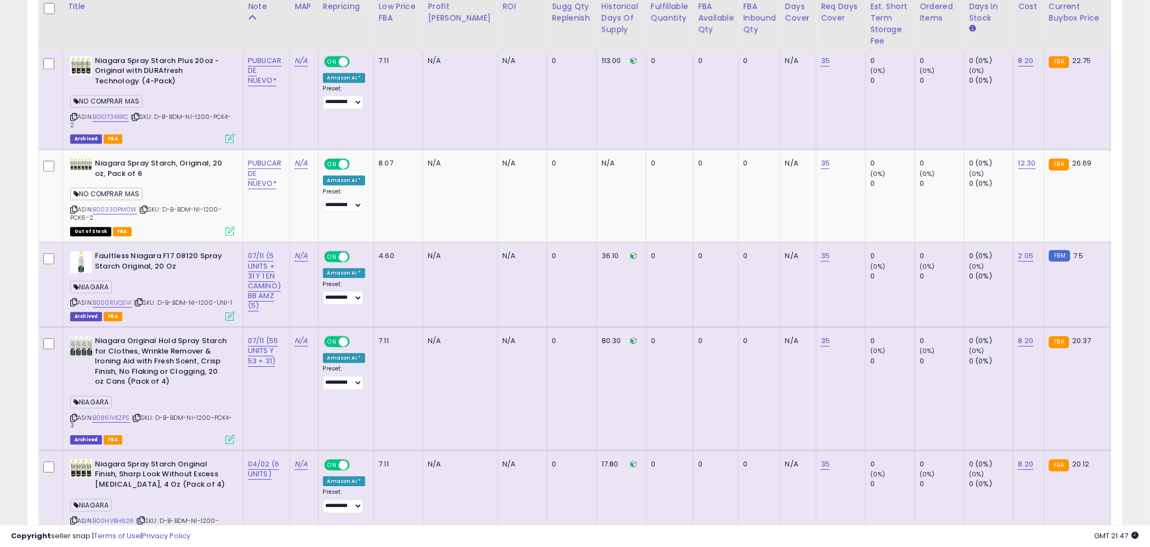
scroll to position [862, 0]
click at [268, 276] on link "07/11 (5 UNITS + 31 Y 1 EN CAMINO) BB AMZ (5)" at bounding box center [264, 279] width 33 height 61
drag, startPoint x: 289, startPoint y: 226, endPoint x: 308, endPoint y: 228, distance: 18.7
click at [289, 227] on span at bounding box center [289, 226] width 7 height 7
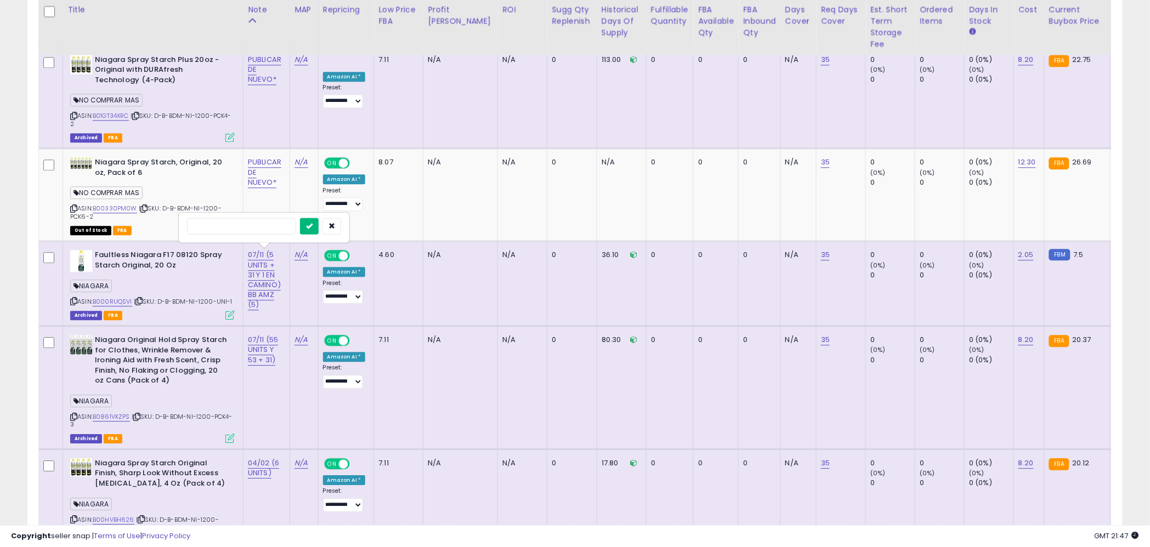
drag, startPoint x: 308, startPoint y: 228, endPoint x: 307, endPoint y: 248, distance: 20.3
click at [308, 228] on icon "submit" at bounding box center [309, 225] width 7 height 7
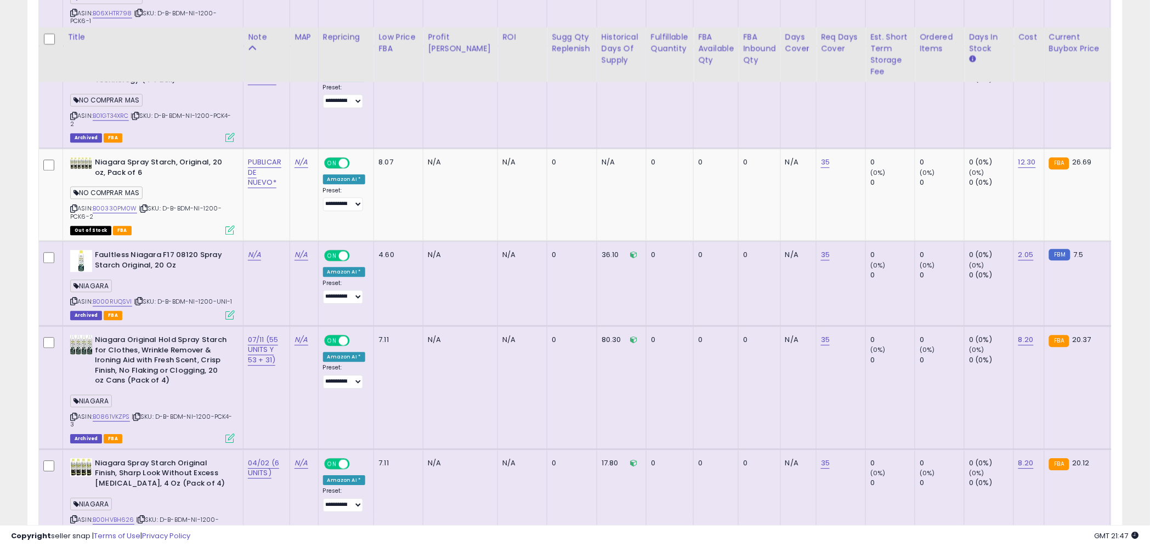
scroll to position [916, 0]
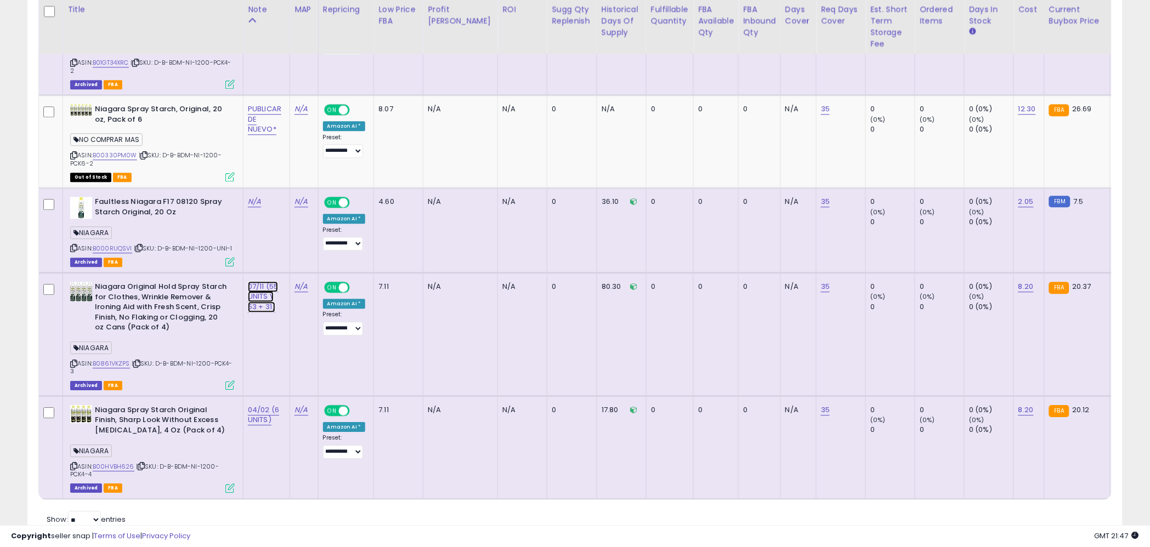
drag, startPoint x: 264, startPoint y: 294, endPoint x: 262, endPoint y: 315, distance: 20.9
click at [264, 294] on link "07/11 (55 UNITS Y 53 + 31)" at bounding box center [263, 296] width 30 height 31
click at [287, 258] on span at bounding box center [288, 257] width 7 height 7
drag, startPoint x: 312, startPoint y: 260, endPoint x: 303, endPoint y: 291, distance: 32.5
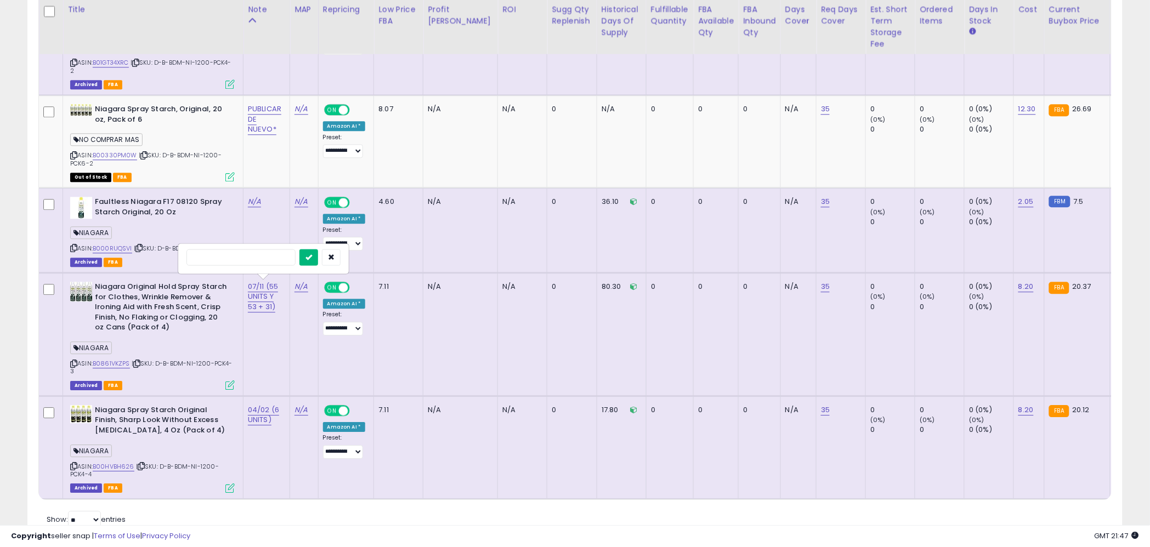
click at [312, 260] on button "submit" at bounding box center [308, 257] width 19 height 16
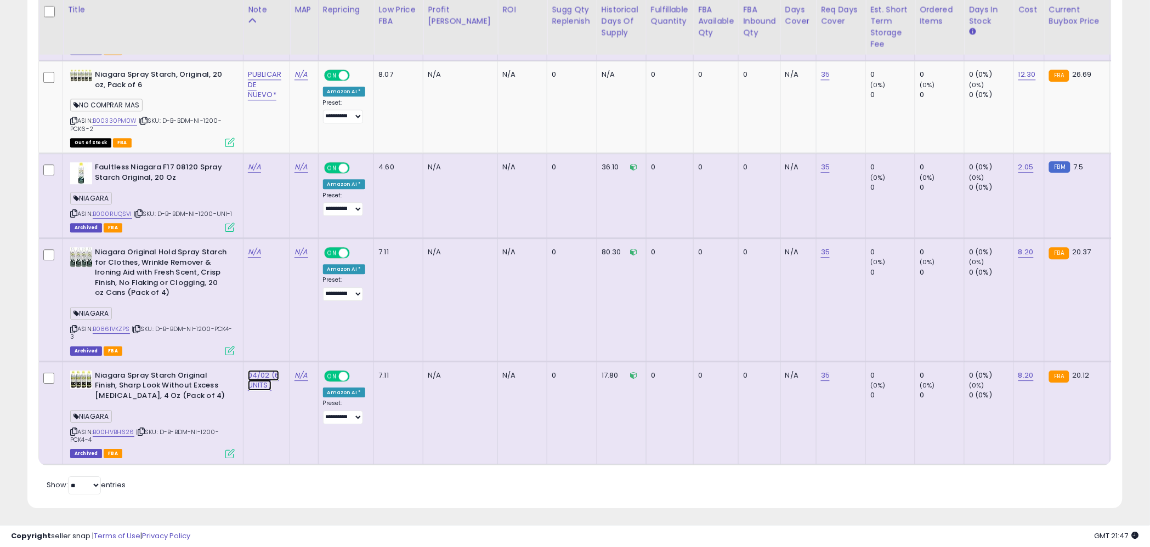
click at [259, 380] on link "04/02 (6 UNITS)" at bounding box center [263, 380] width 31 height 21
click at [281, 349] on span at bounding box center [277, 346] width 7 height 7
click at [306, 348] on button "submit" at bounding box center [297, 346] width 19 height 16
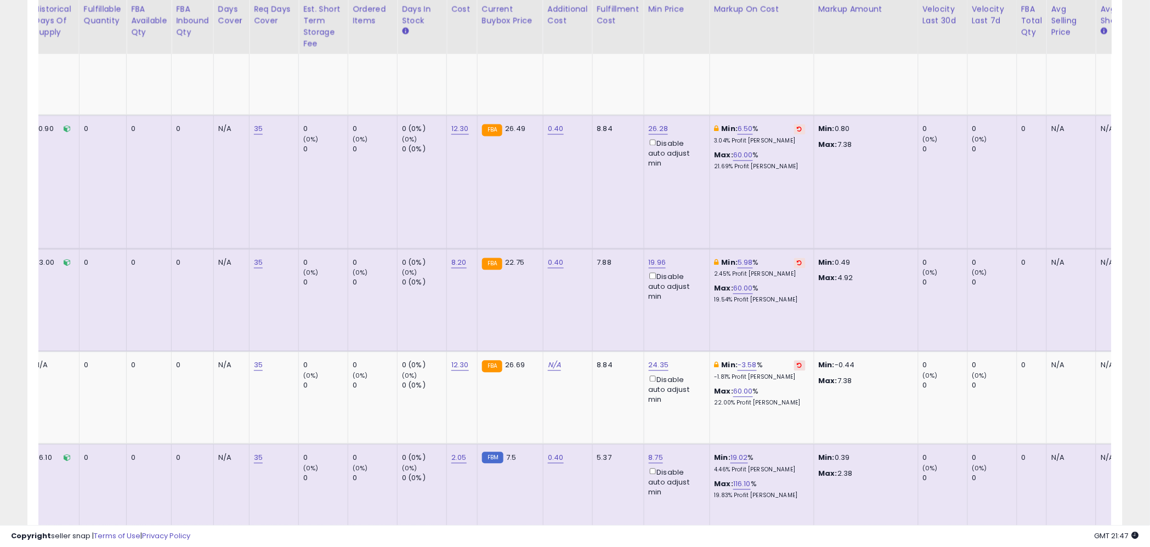
scroll to position [0, 553]
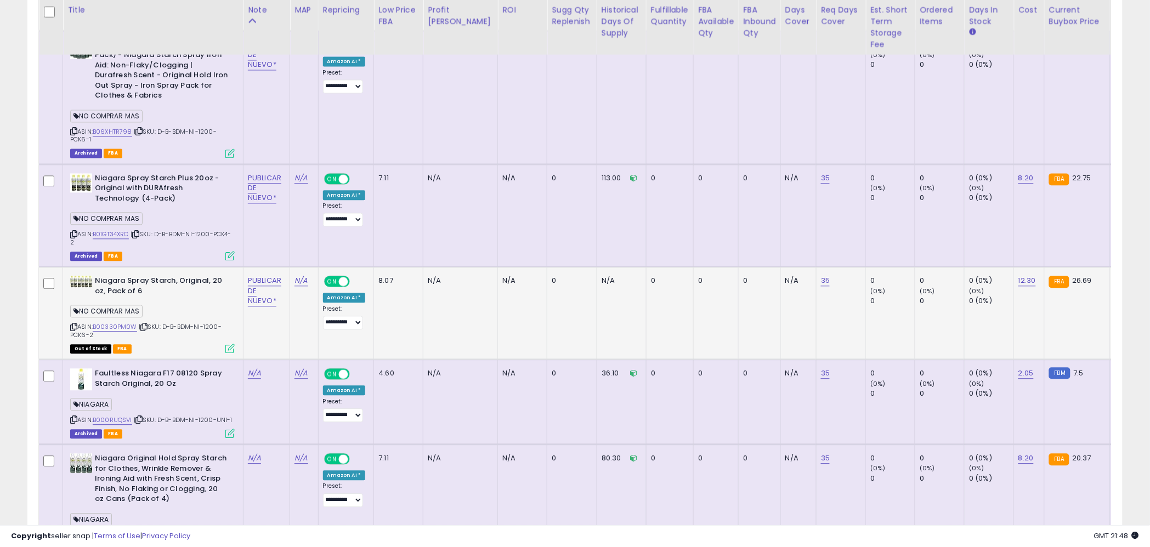
click at [226, 349] on icon at bounding box center [229, 348] width 9 height 9
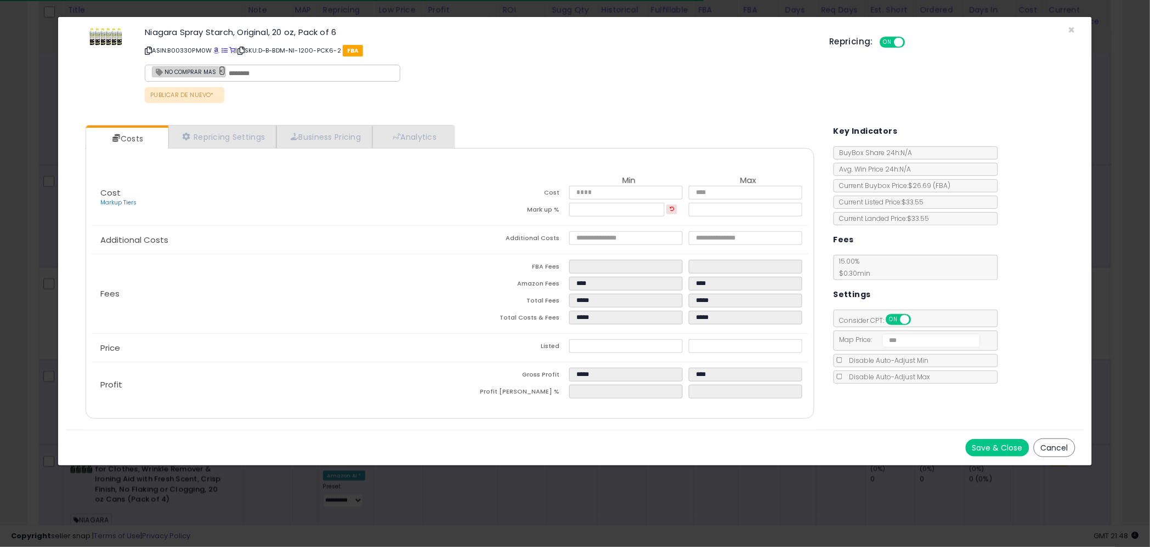
click at [219, 70] on link "×" at bounding box center [222, 71] width 7 height 10
click at [1005, 440] on button "Save & Close" at bounding box center [997, 448] width 64 height 18
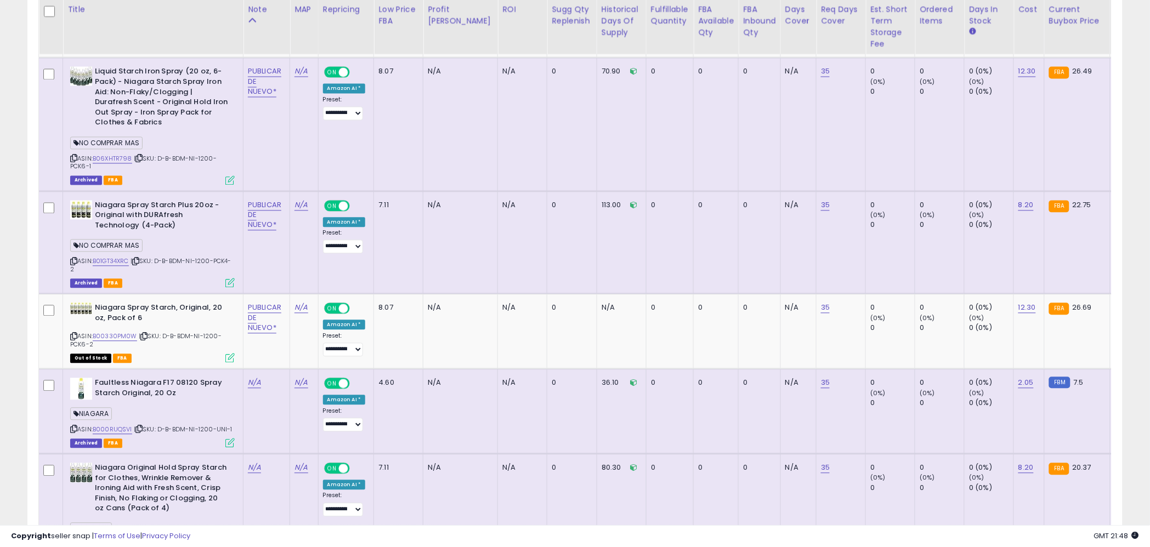
click at [231, 280] on icon at bounding box center [229, 283] width 9 height 9
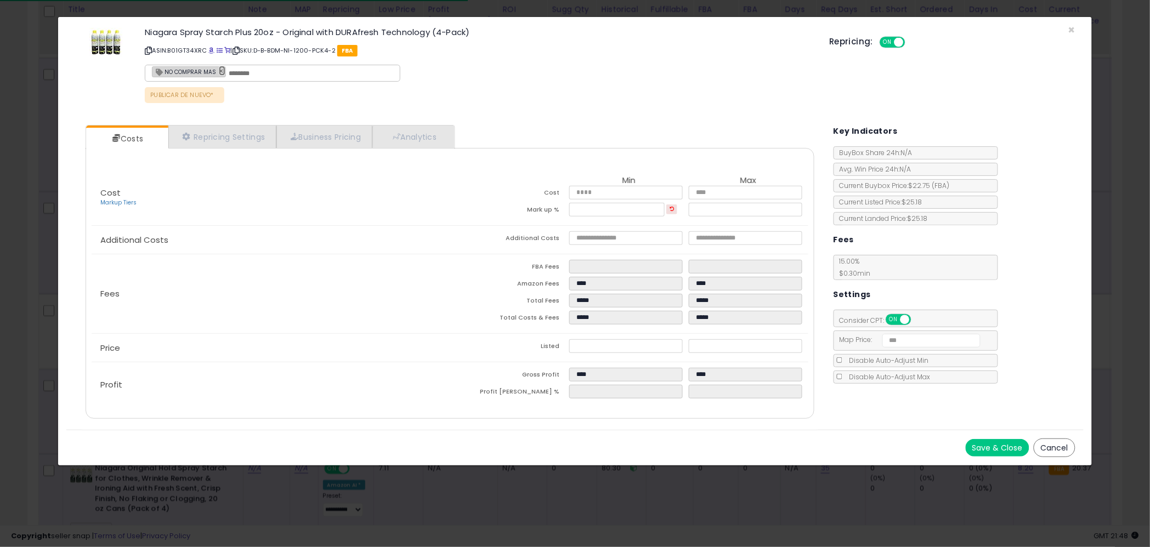
click at [219, 70] on link "×" at bounding box center [222, 71] width 7 height 10
drag, startPoint x: 1000, startPoint y: 443, endPoint x: 974, endPoint y: 439, distance: 26.1
click at [998, 444] on button "Save & Close" at bounding box center [997, 448] width 64 height 18
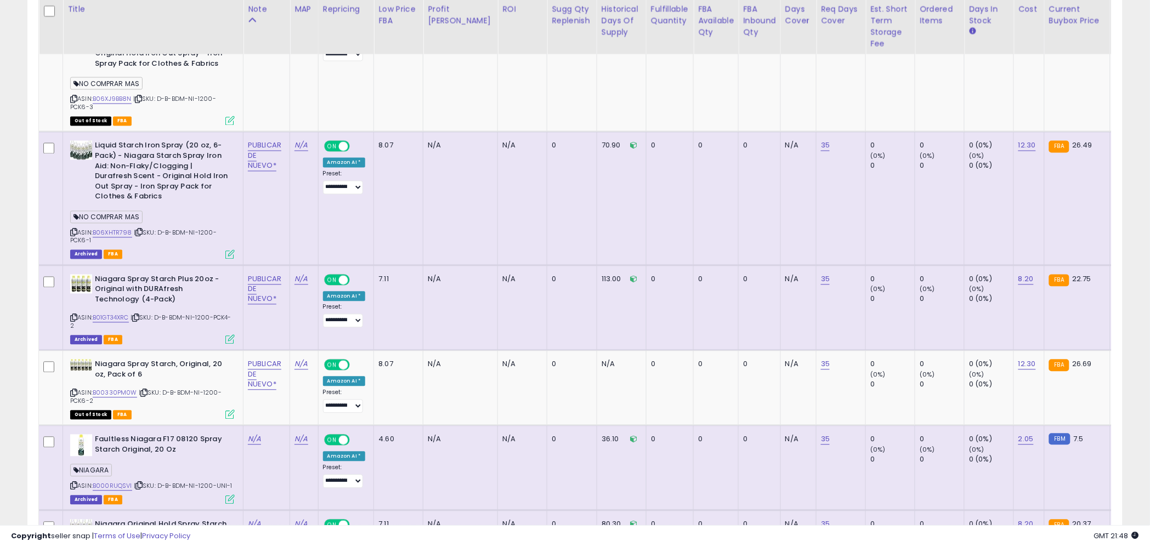
click at [230, 255] on icon at bounding box center [229, 254] width 9 height 9
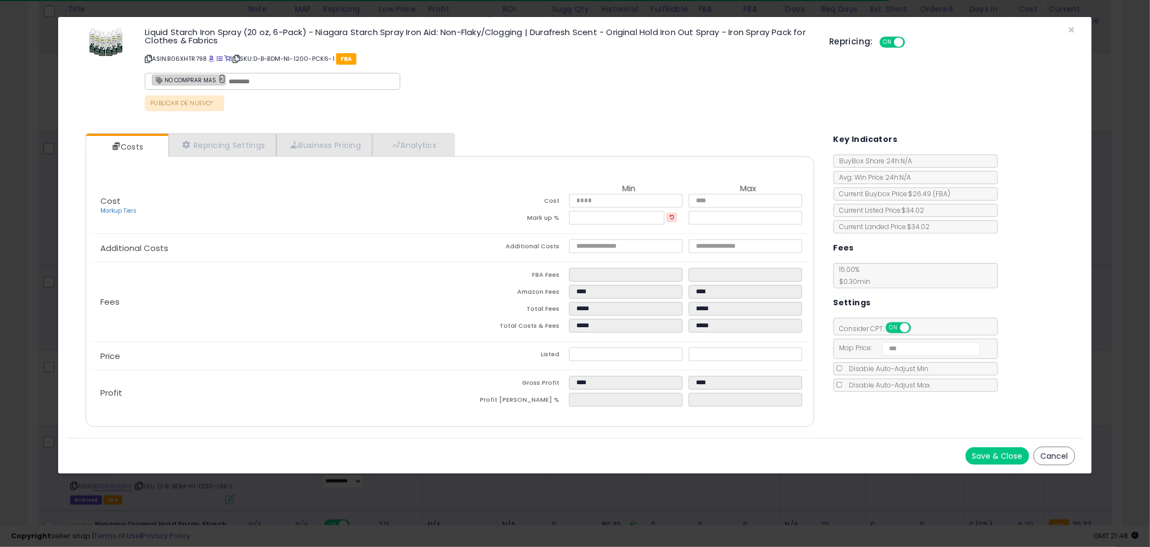
click at [219, 78] on link "×" at bounding box center [222, 79] width 7 height 10
click at [993, 448] on button "Save & Close" at bounding box center [997, 456] width 64 height 18
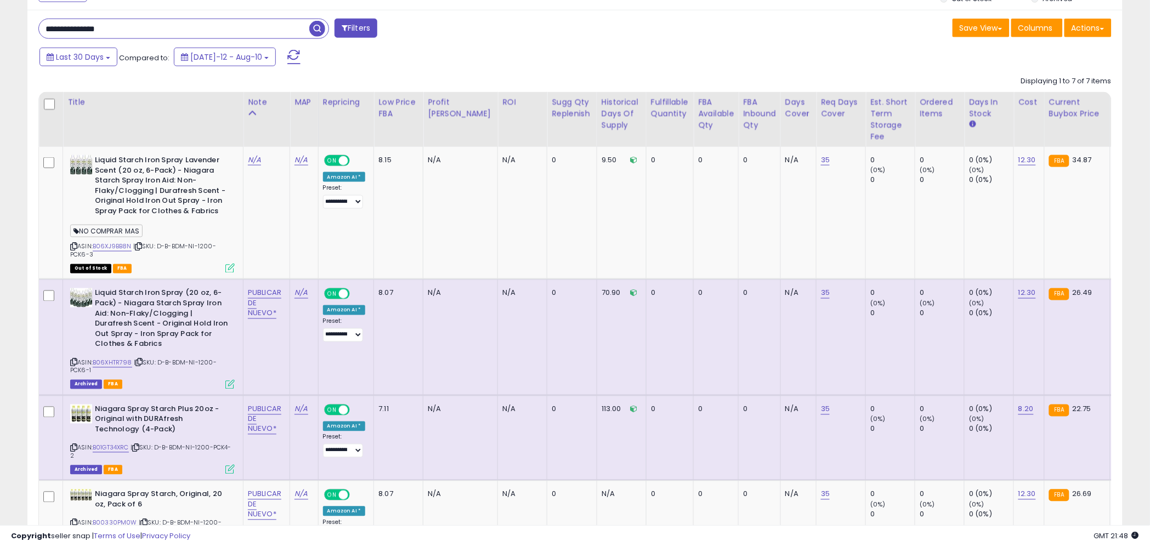
click at [319, 32] on span "button" at bounding box center [317, 29] width 16 height 16
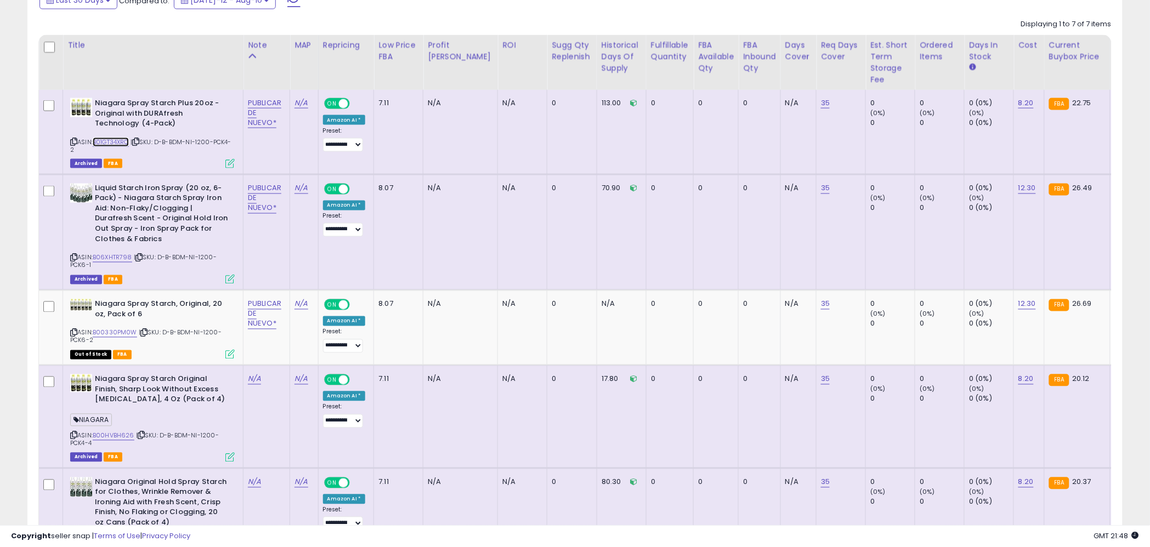
click at [115, 141] on link "B01GT34XRC" at bounding box center [111, 142] width 36 height 9
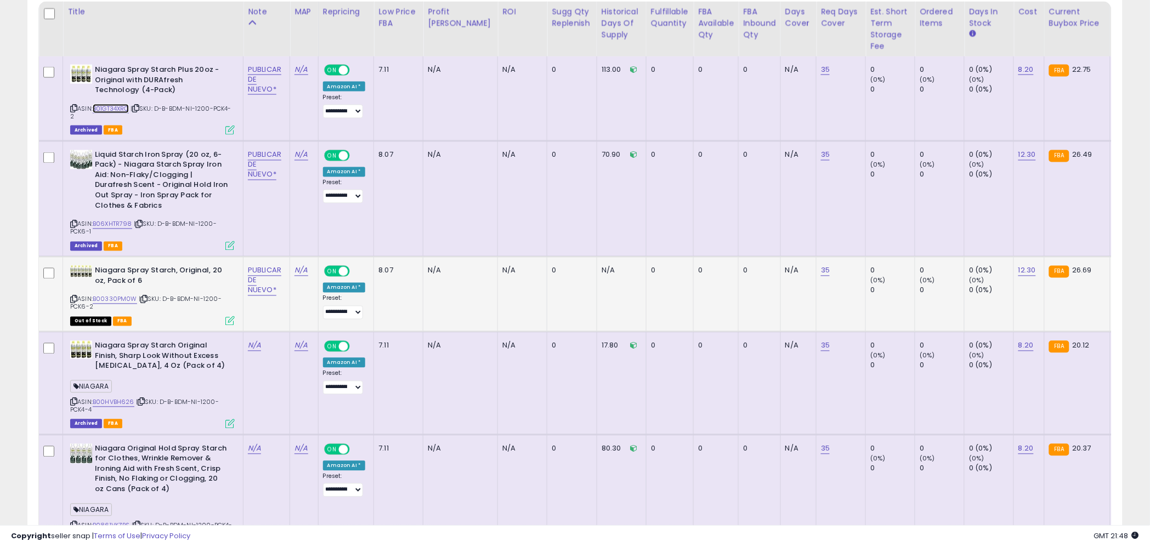
scroll to position [589, 0]
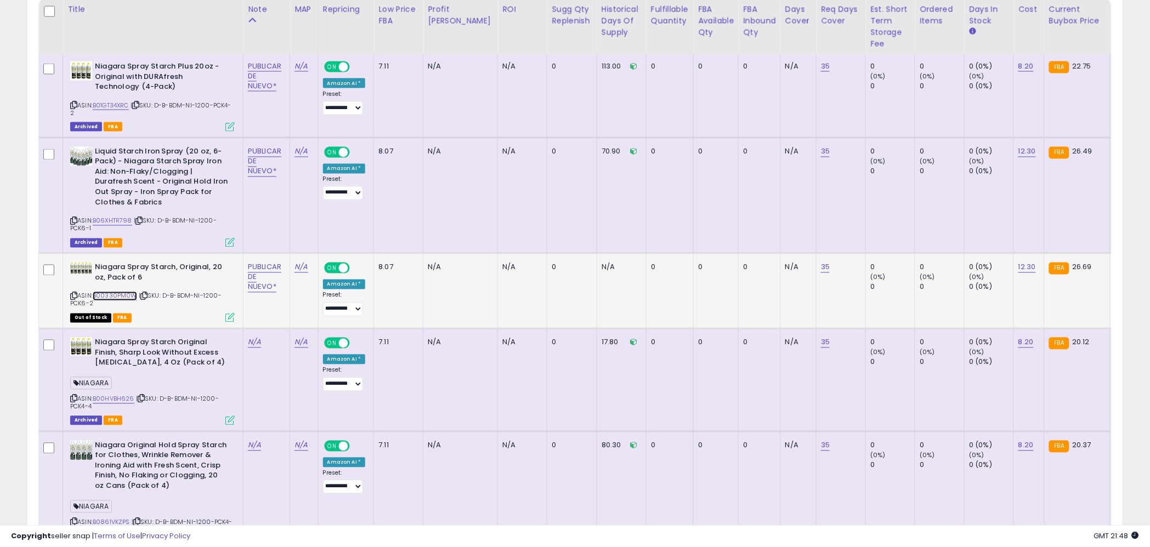
click at [122, 295] on link "B00330PM0W" at bounding box center [115, 296] width 44 height 9
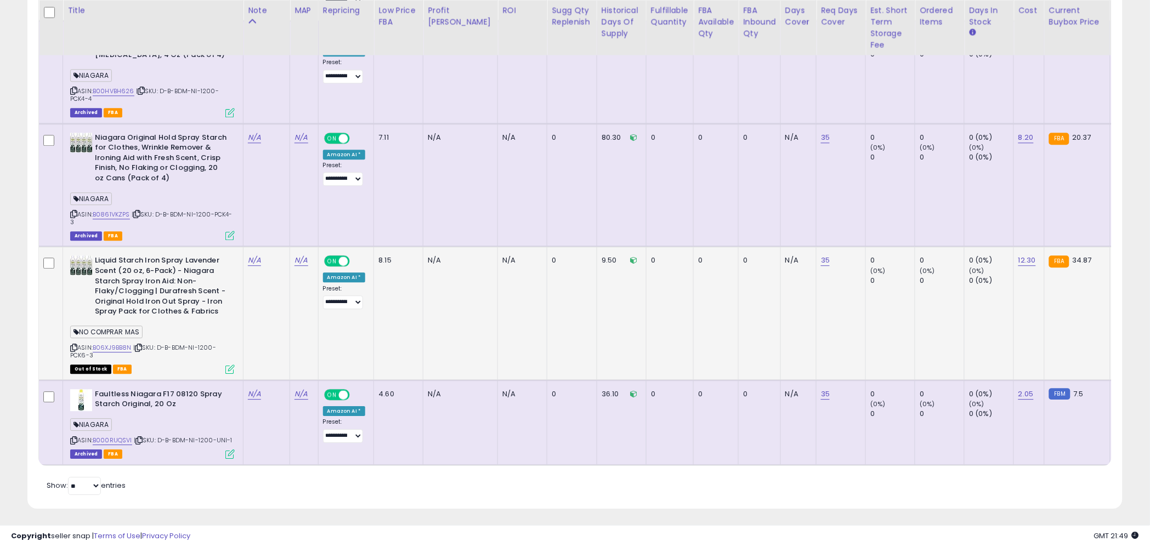
scroll to position [897, 0]
click at [115, 347] on link "B06XJ9BB8N" at bounding box center [112, 347] width 39 height 9
click at [124, 346] on link "B06XJ9BB8N" at bounding box center [112, 347] width 39 height 9
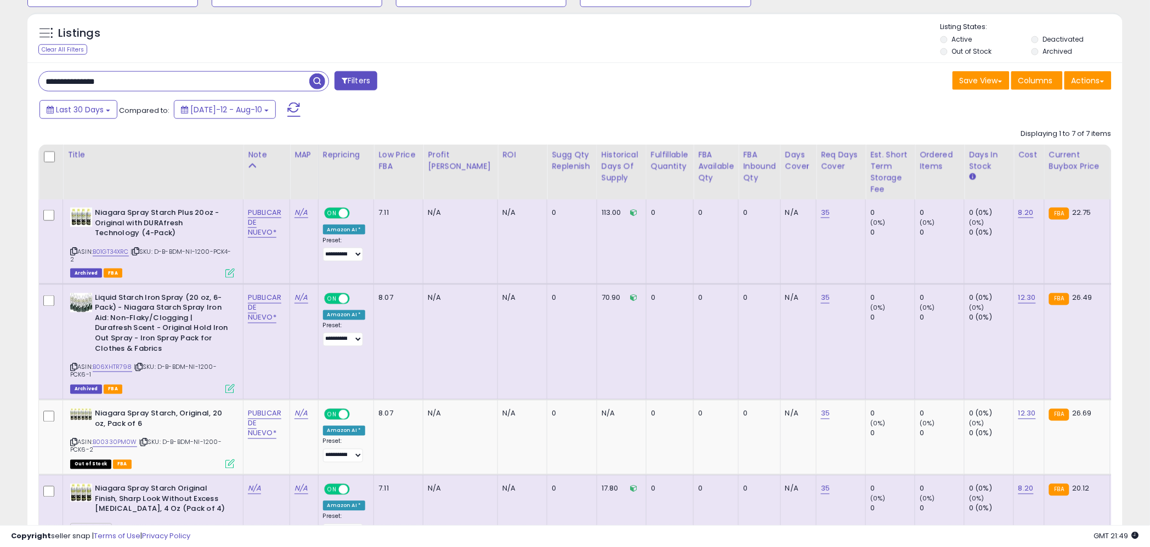
scroll to position [450, 0]
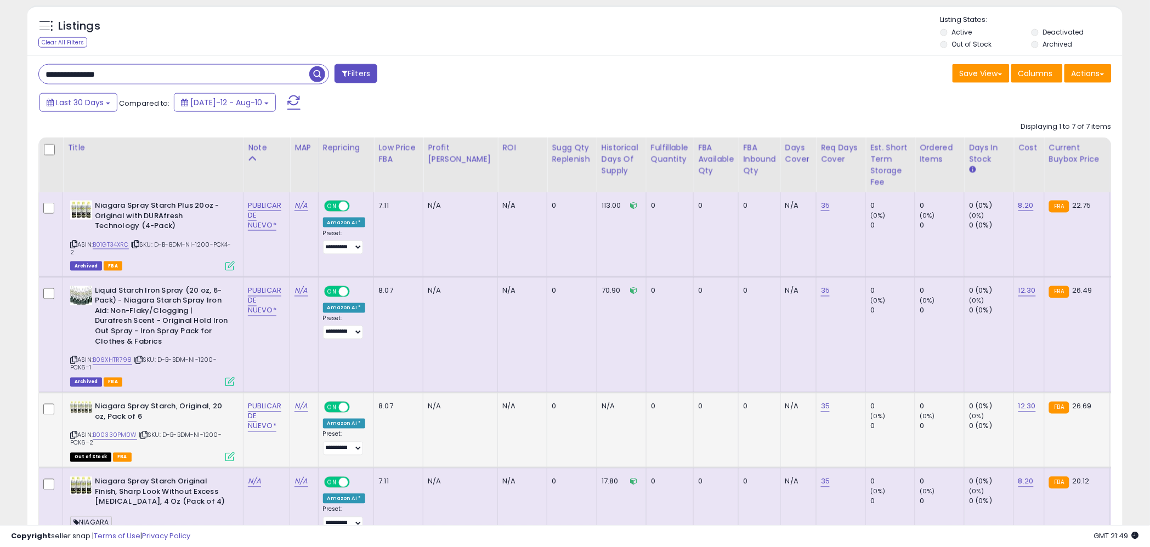
drag, startPoint x: 164, startPoint y: 448, endPoint x: 156, endPoint y: 445, distance: 9.6
click at [157, 446] on div "ASIN: B00330PM0W | SKU: D-B-BDM-NI-1200-PCK6-2 Out of Stock FBA" at bounding box center [152, 431] width 164 height 59
click at [145, 435] on icon at bounding box center [143, 436] width 7 height 6
click at [140, 69] on input "**********" at bounding box center [174, 74] width 270 height 19
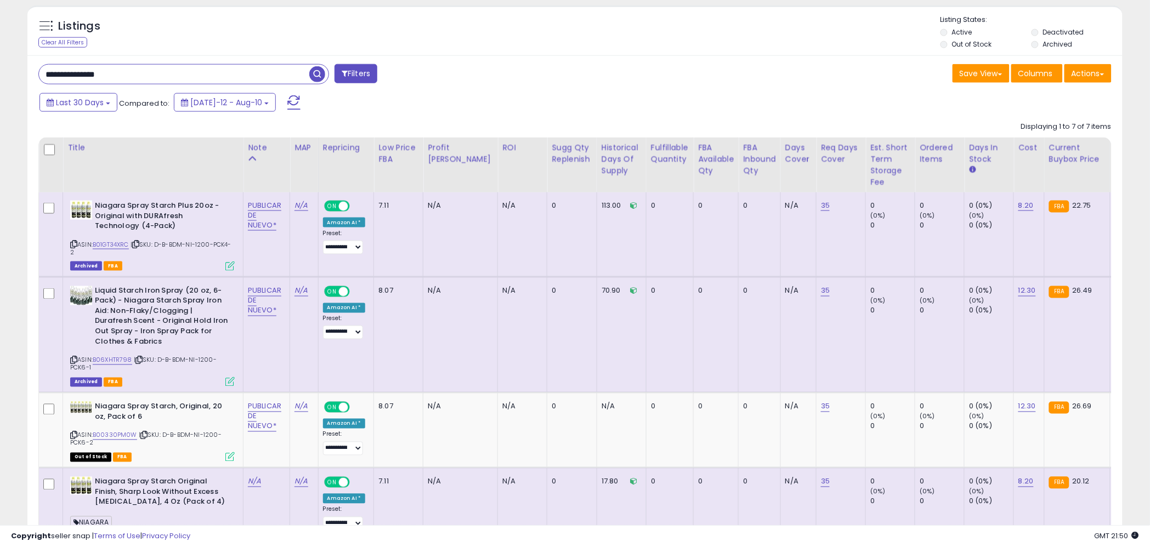
paste input "**********"
click at [167, 75] on input "**********" at bounding box center [174, 74] width 270 height 19
paste input "text"
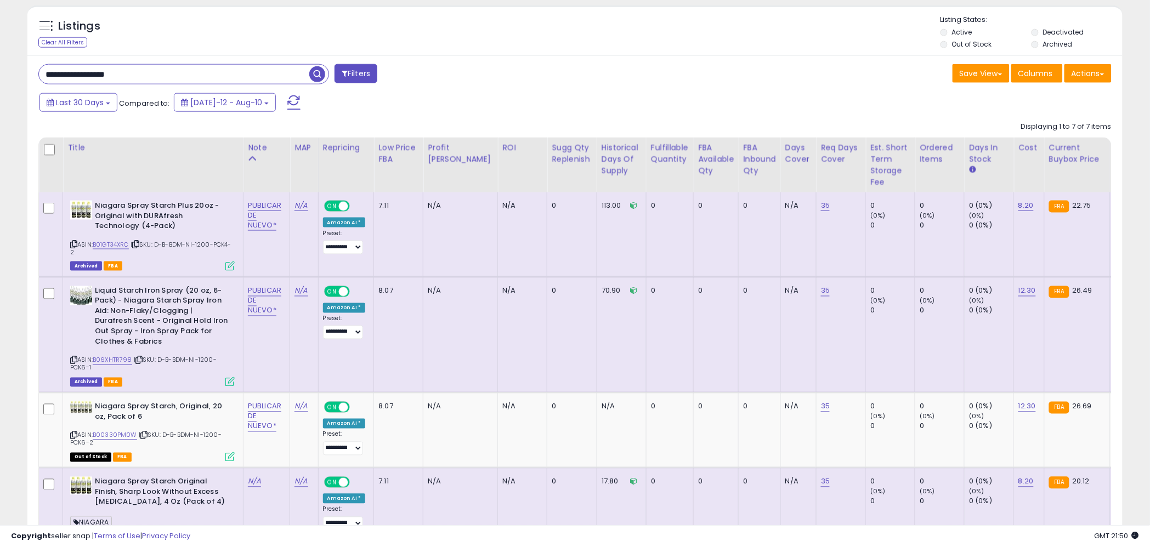
type input "**********"
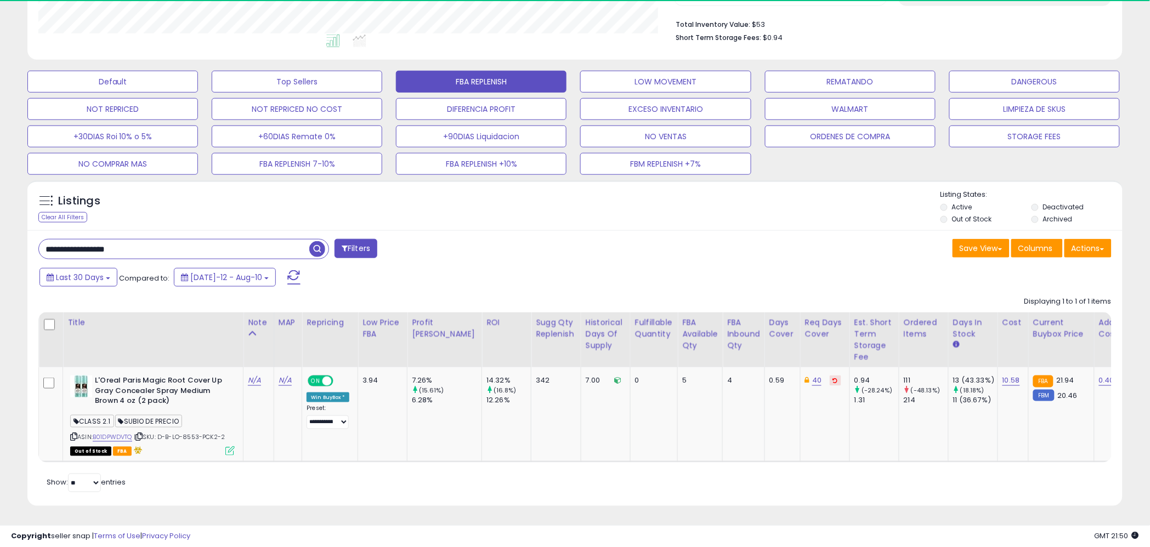
scroll to position [225, 635]
